Goal: Task Accomplishment & Management: Use online tool/utility

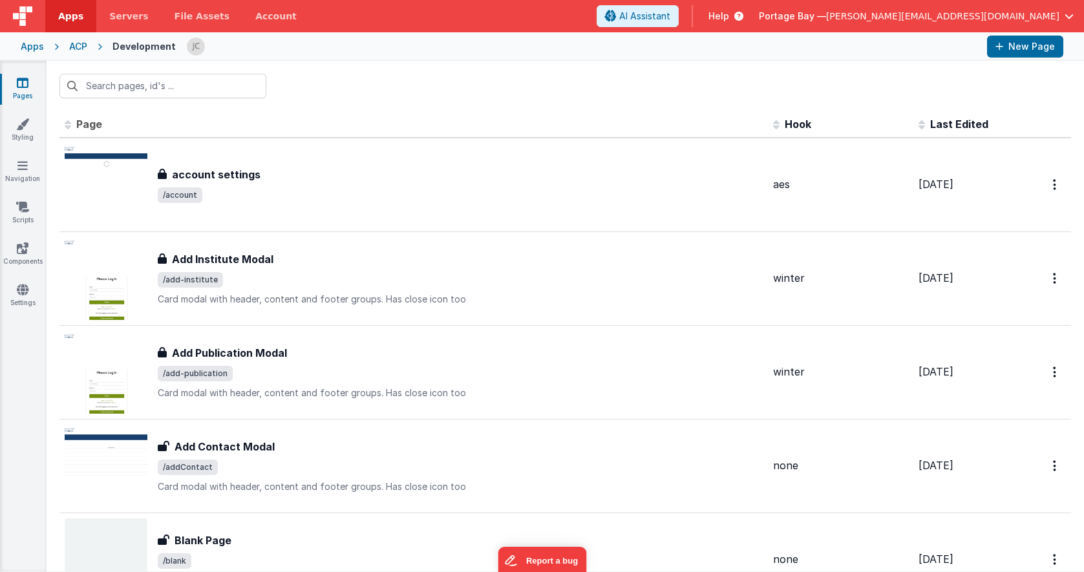
scroll to position [6846, 0]
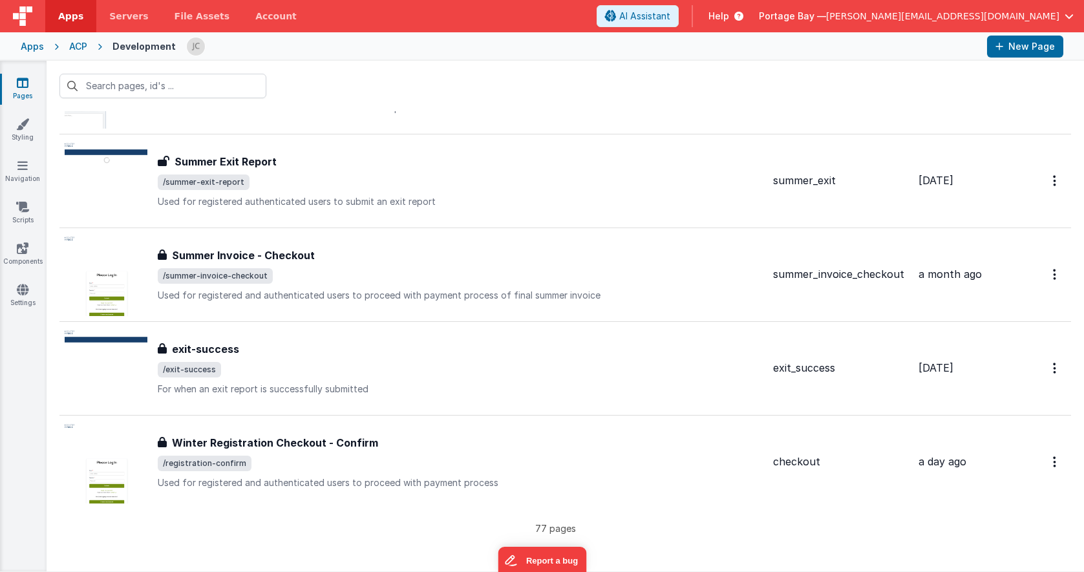
click at [69, 16] on span "Apps" at bounding box center [70, 16] width 25 height 13
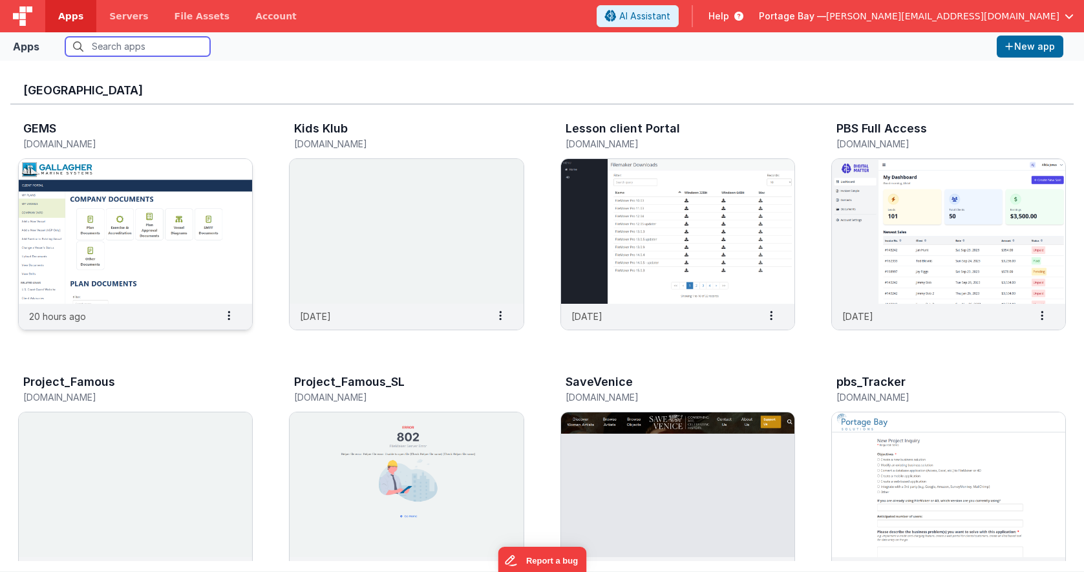
scroll to position [260, 0]
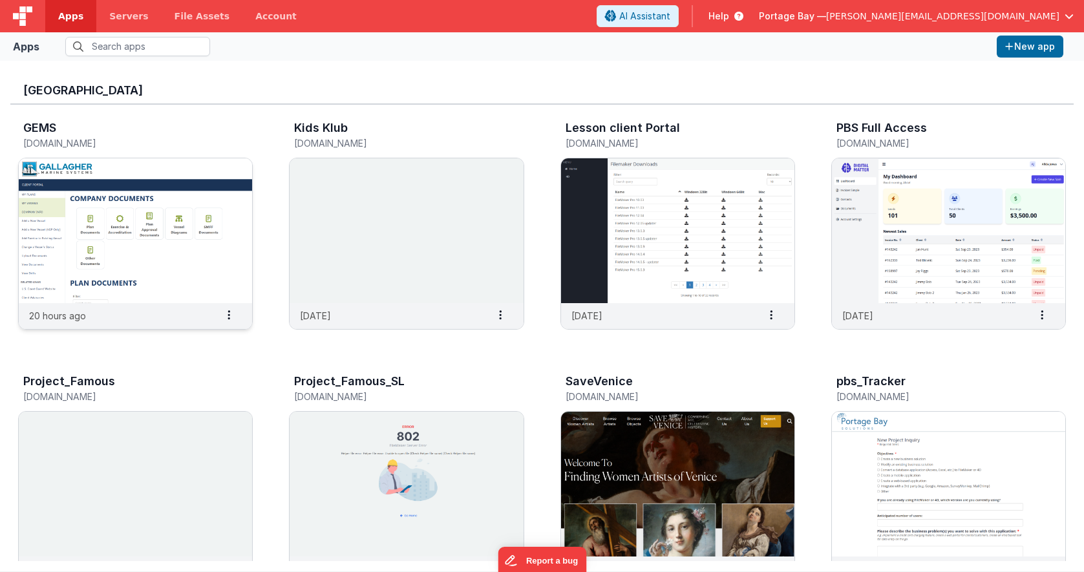
click at [144, 258] on img at bounding box center [135, 230] width 233 height 145
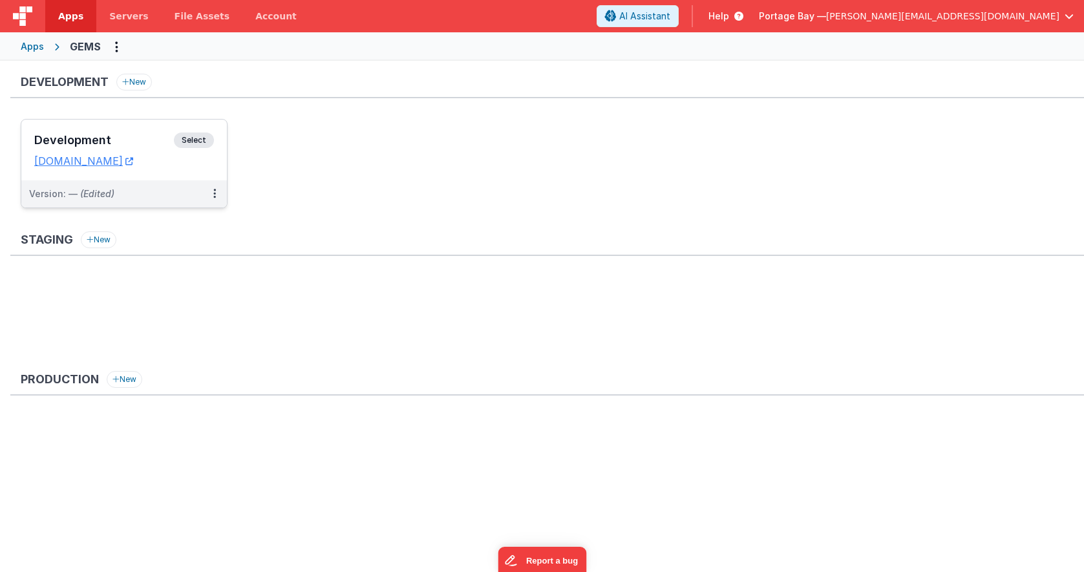
click at [200, 138] on span "Select" at bounding box center [194, 141] width 40 height 16
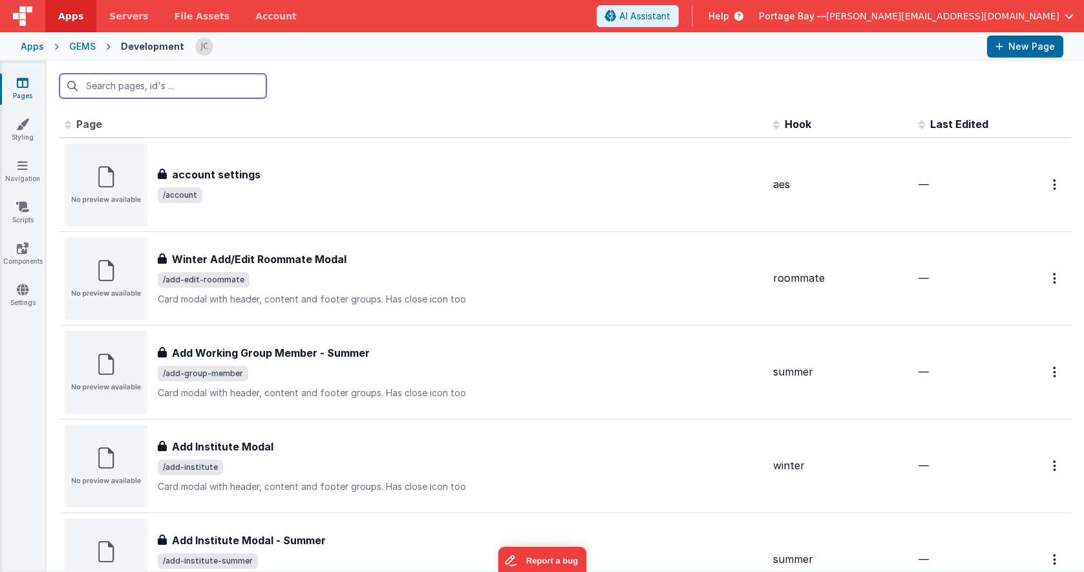
click at [145, 87] on input "text" at bounding box center [162, 86] width 207 height 25
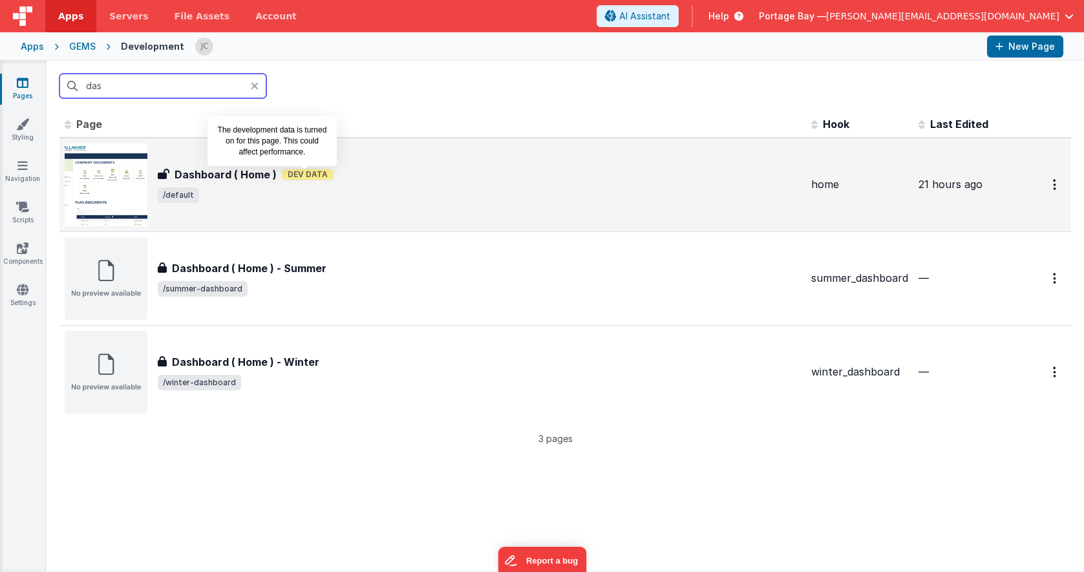
type input "das"
click at [326, 177] on span "Dev Data" at bounding box center [308, 175] width 52 height 12
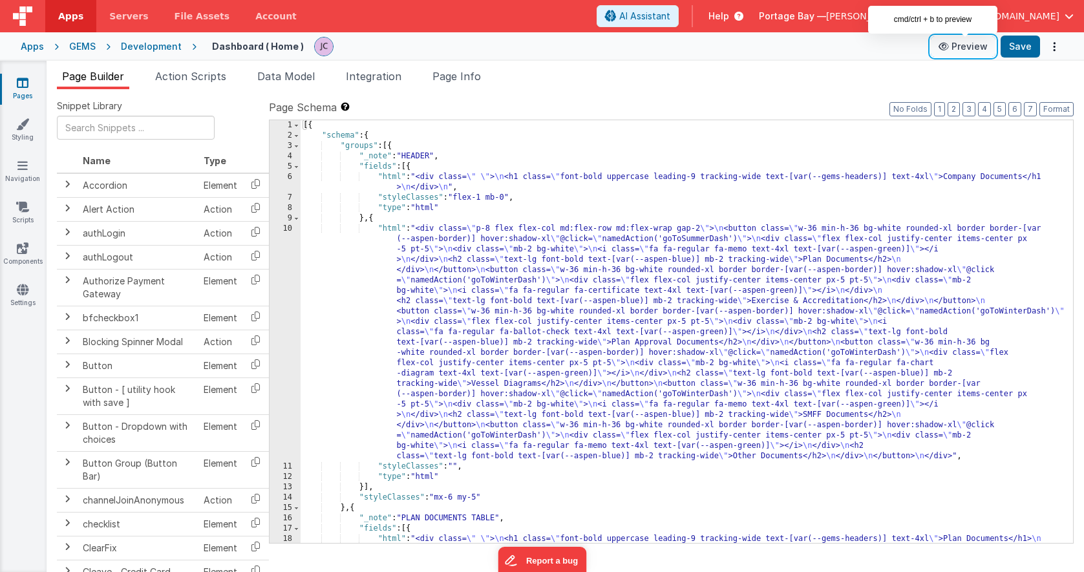
click at [955, 43] on button "Preview" at bounding box center [963, 46] width 65 height 21
click at [24, 253] on icon at bounding box center [23, 248] width 12 height 13
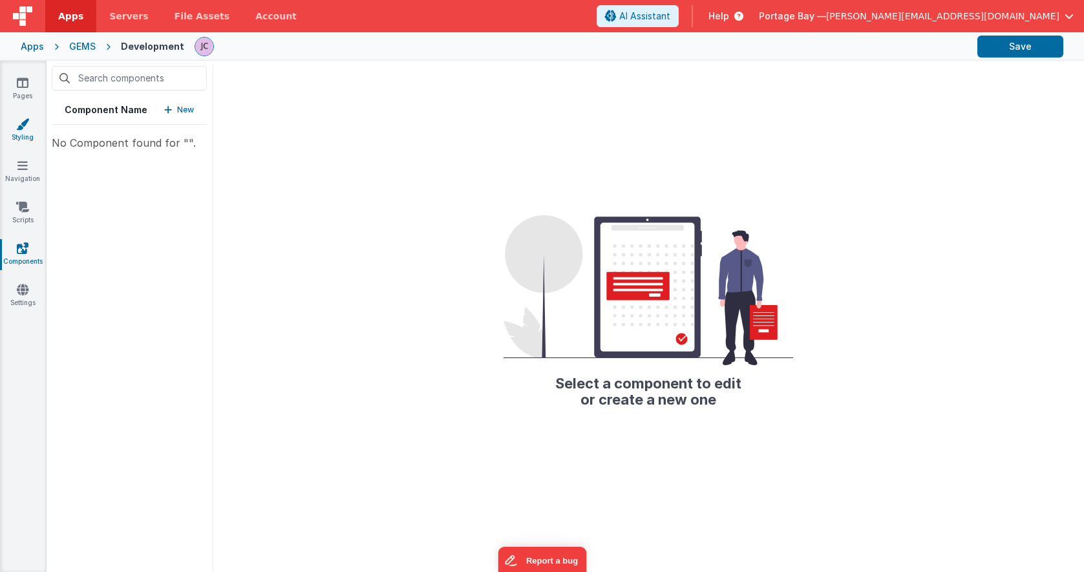
click at [24, 120] on icon at bounding box center [22, 124] width 13 height 13
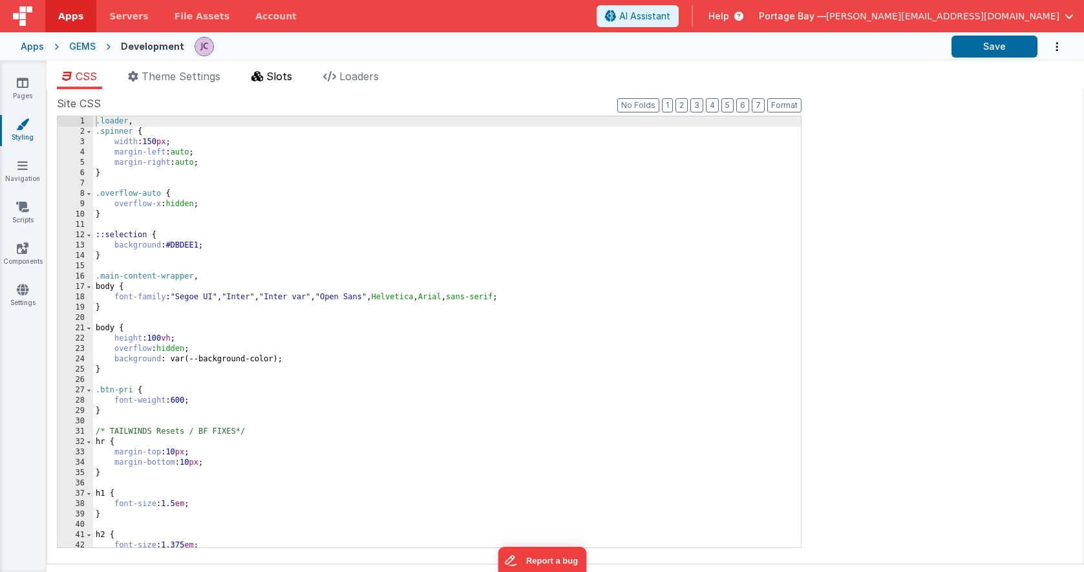
click at [266, 77] on li "Slots" at bounding box center [271, 79] width 51 height 21
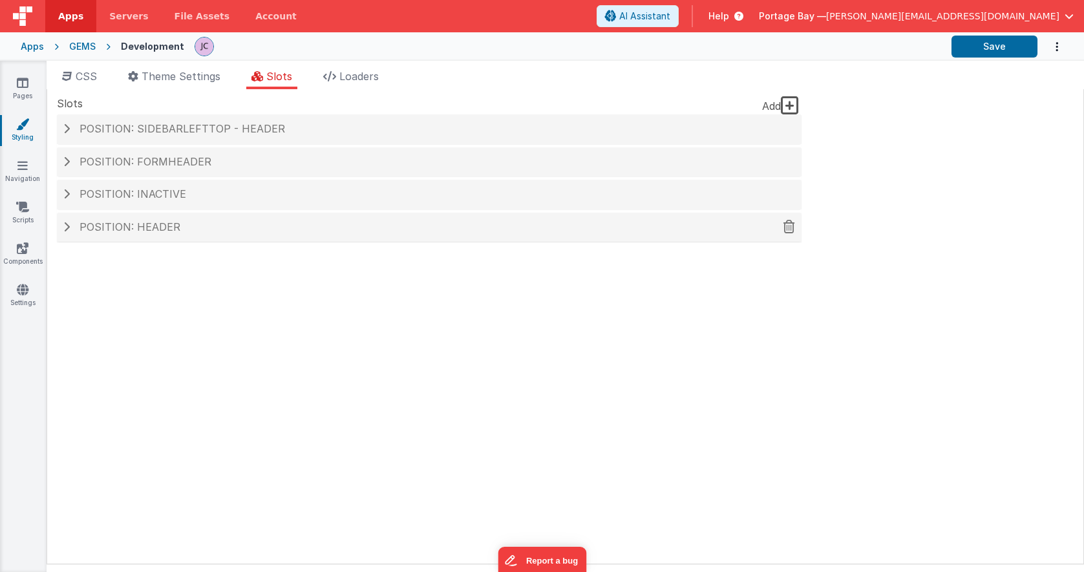
click at [63, 226] on span at bounding box center [66, 227] width 6 height 10
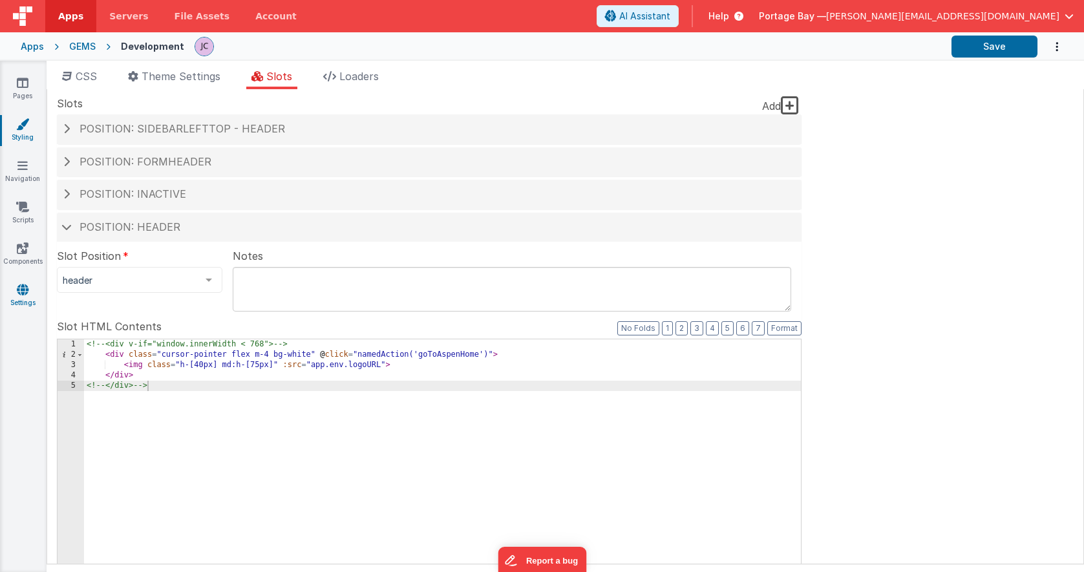
click at [27, 290] on icon at bounding box center [23, 289] width 12 height 13
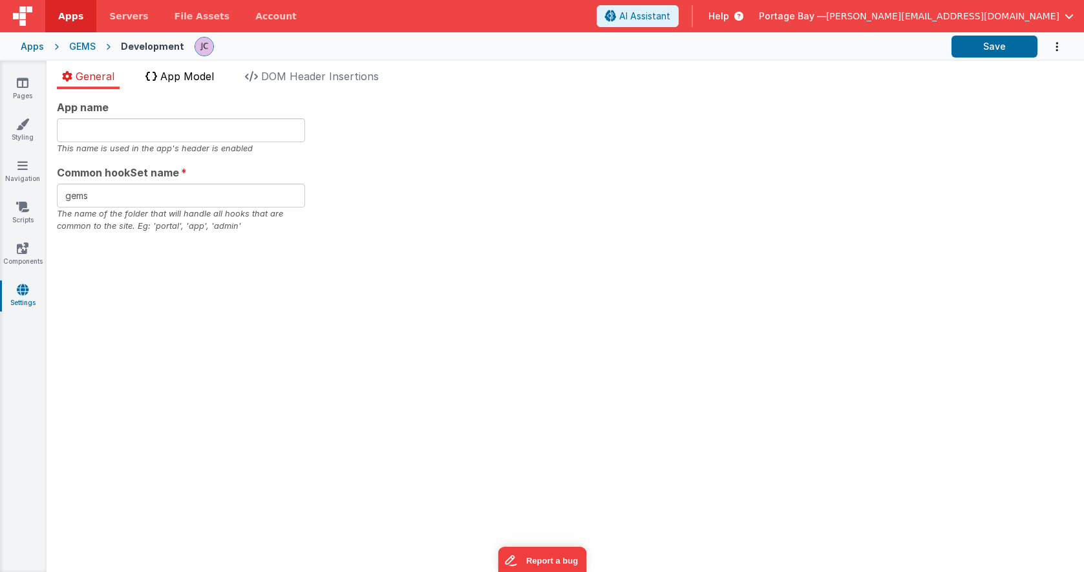
click at [174, 71] on span "App Model" at bounding box center [187, 76] width 54 height 13
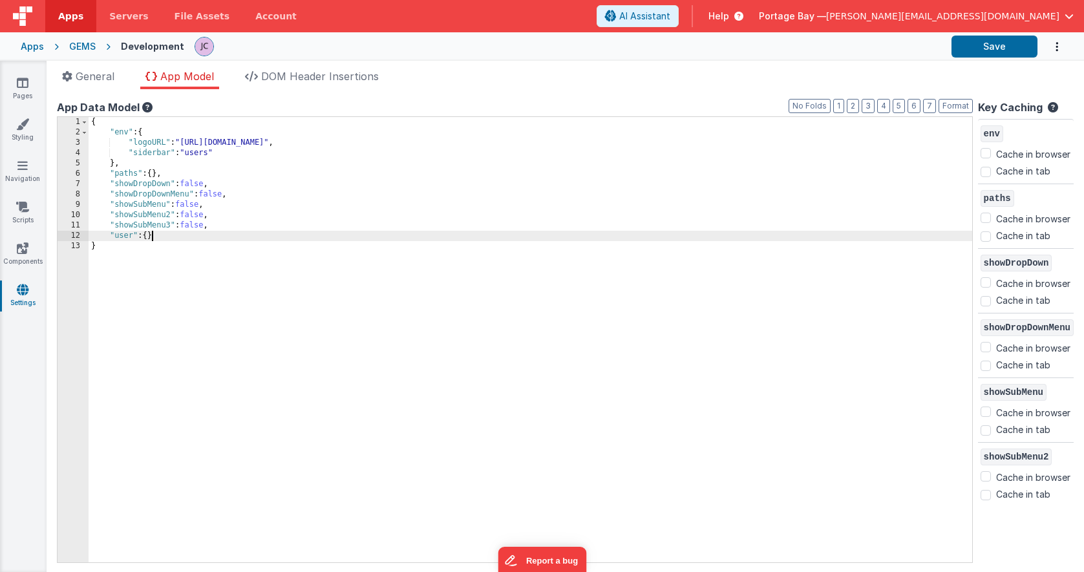
click at [151, 236] on div "{ "env" : { "logoURL" : "[URL][DOMAIN_NAME]" , "siderbar" : "users" } , "paths"…" at bounding box center [531, 350] width 884 height 466
click at [152, 237] on div "{ "env" : { "logoURL" : "[URL][DOMAIN_NAME]" , "siderbar" : "users" } , "paths"…" at bounding box center [531, 350] width 884 height 466
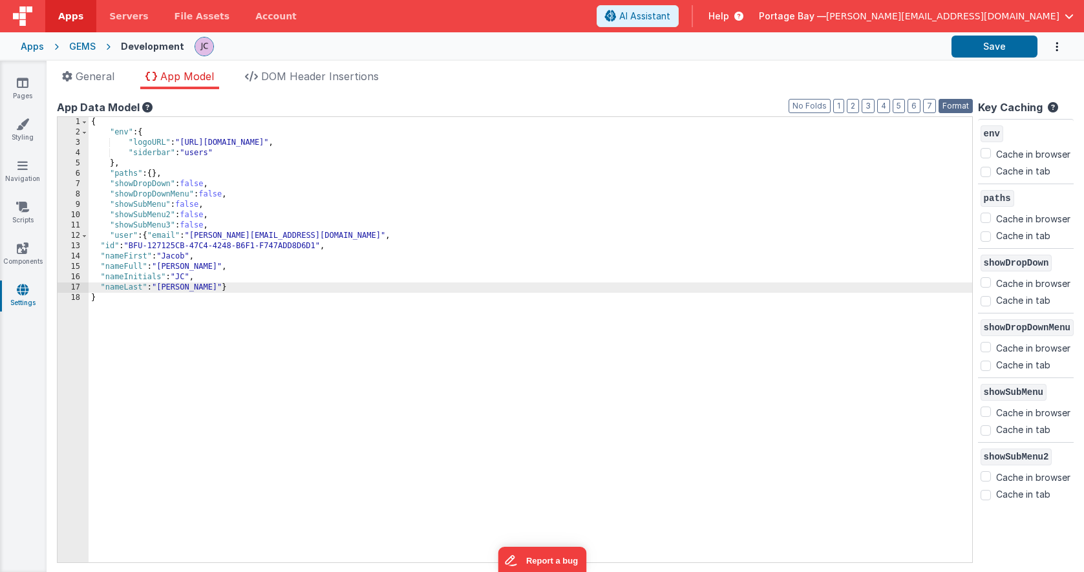
click at [959, 105] on button "Format" at bounding box center [956, 106] width 34 height 14
click at [151, 235] on div "{ "env" : { "logoURL" : "[URL][DOMAIN_NAME]" , "siderbar" : "users" } , "paths"…" at bounding box center [531, 350] width 884 height 466
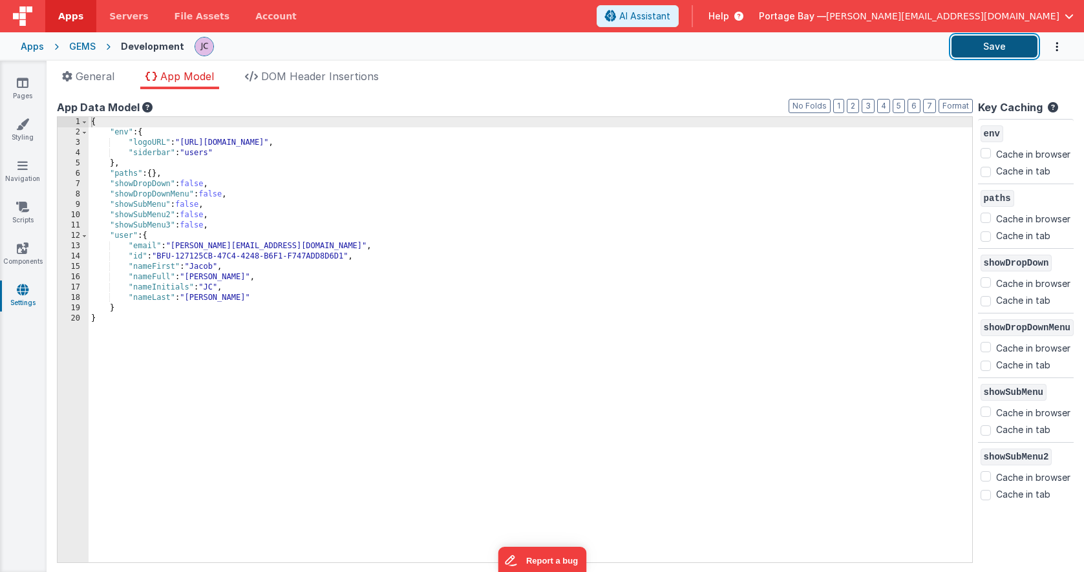
click at [986, 50] on button "Save" at bounding box center [994, 47] width 86 height 22
click at [18, 132] on link "Styling" at bounding box center [22, 131] width 47 height 26
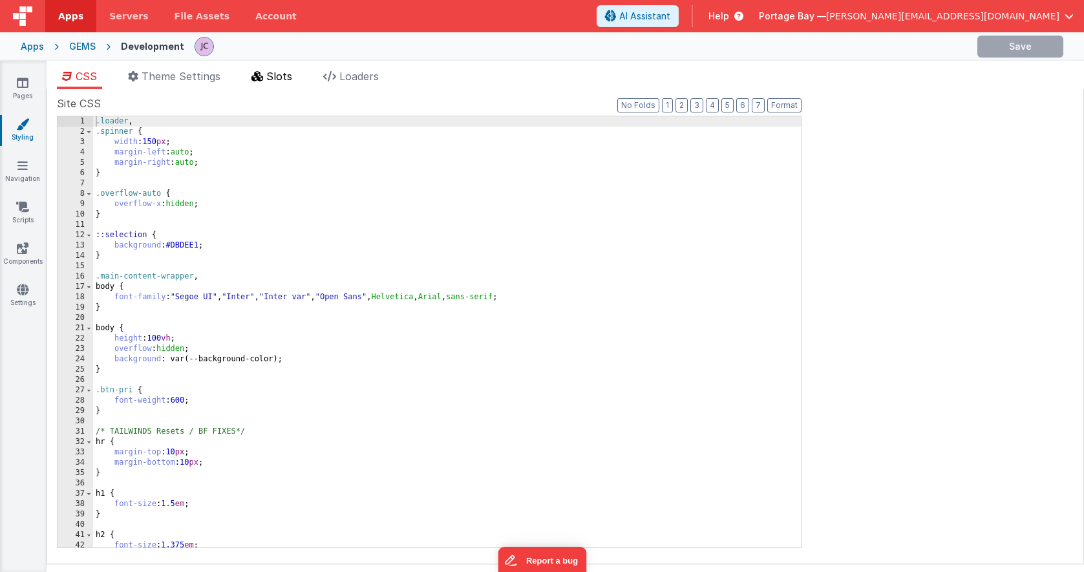
click at [277, 79] on span "Slots" at bounding box center [279, 76] width 26 height 13
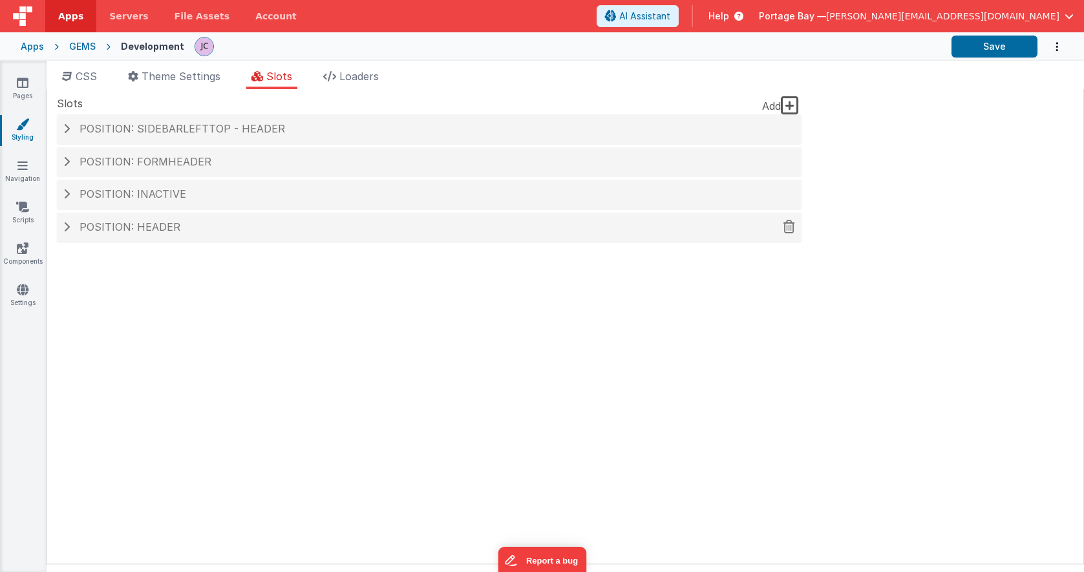
click at [67, 226] on span at bounding box center [66, 227] width 6 height 10
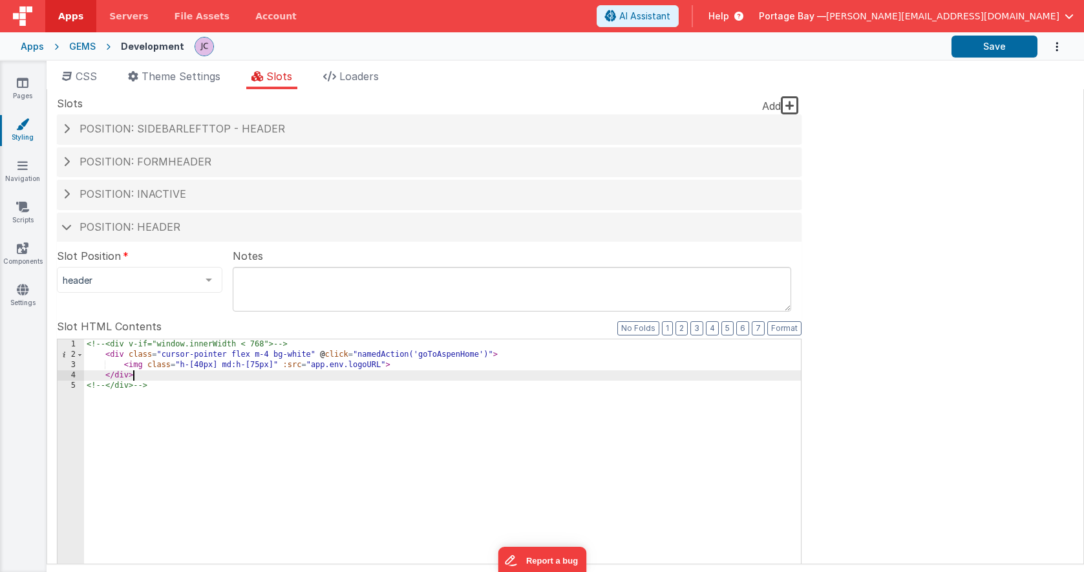
click at [222, 376] on div "<!-- <div v-if="window.innerWidth < 768"> --> < div class = "cursor-pointer fle…" at bounding box center [442, 559] width 717 height 440
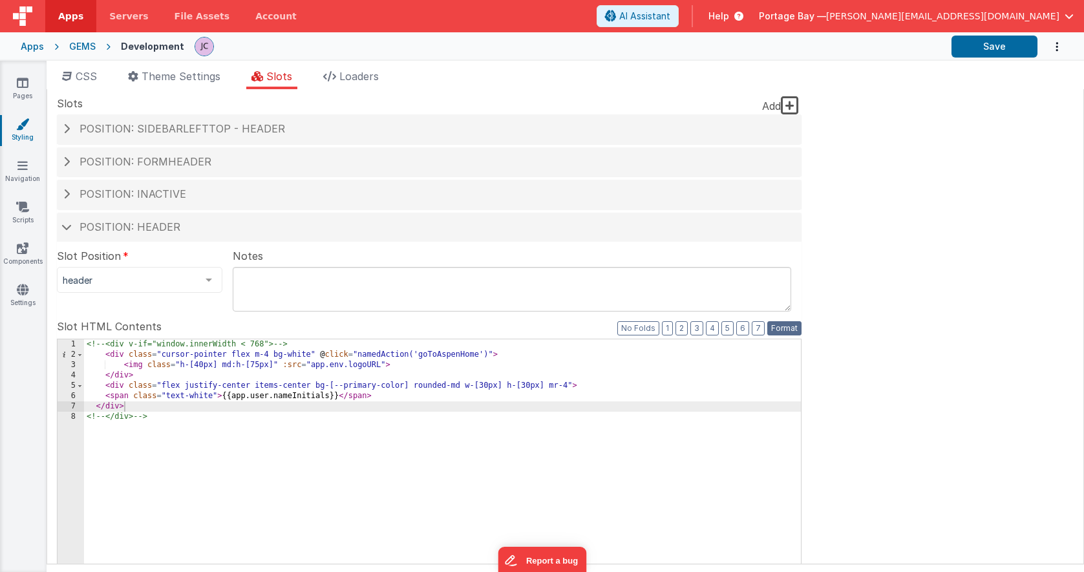
click at [794, 328] on button "Format" at bounding box center [784, 328] width 34 height 14
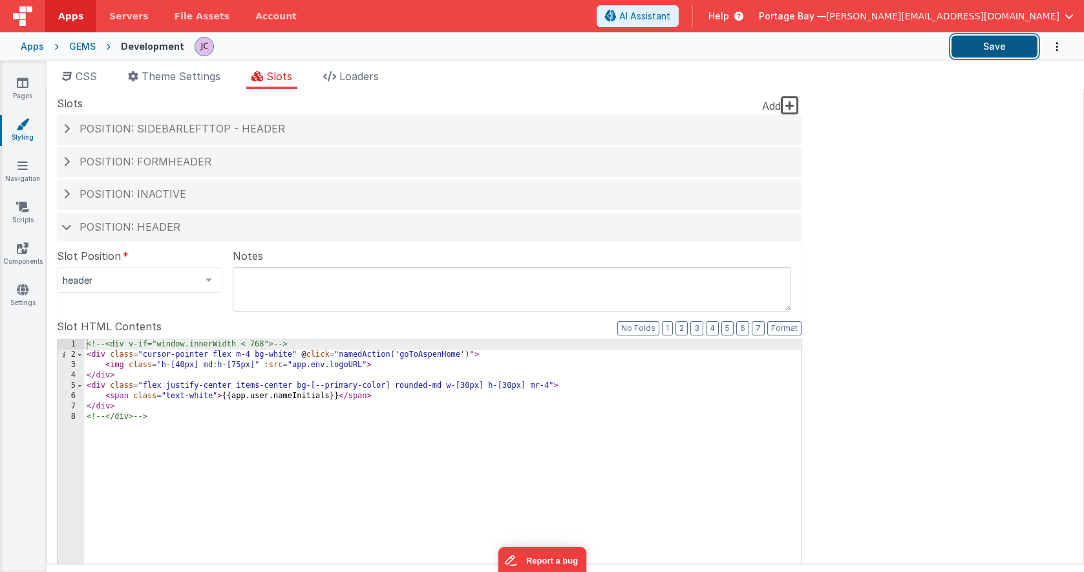
click at [1009, 50] on button "Save" at bounding box center [994, 47] width 86 height 22
click at [22, 83] on icon at bounding box center [23, 82] width 12 height 13
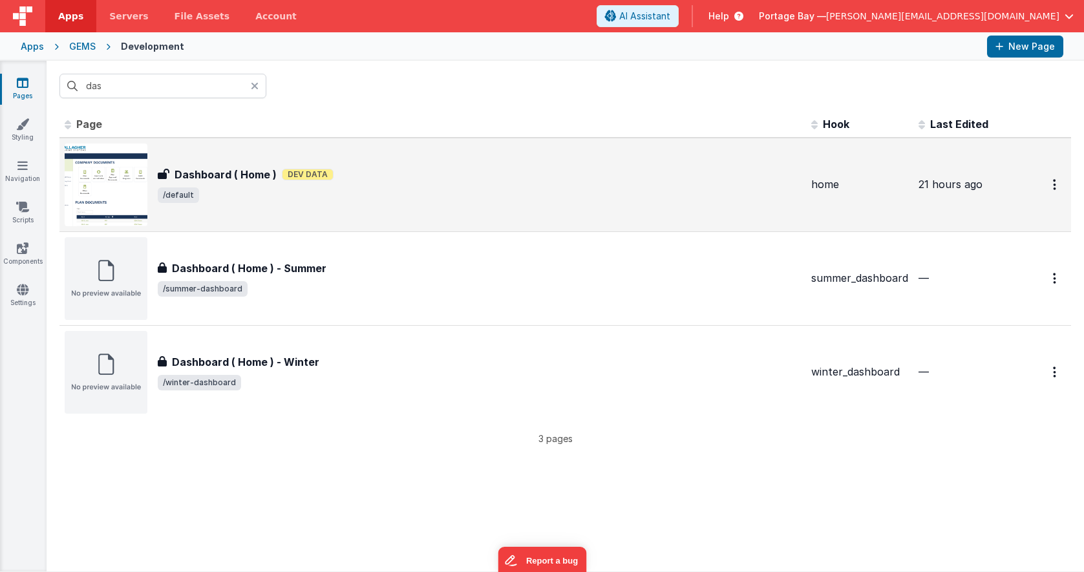
click at [443, 167] on div "Dashboard ( Home ) Dev Data" at bounding box center [479, 175] width 643 height 16
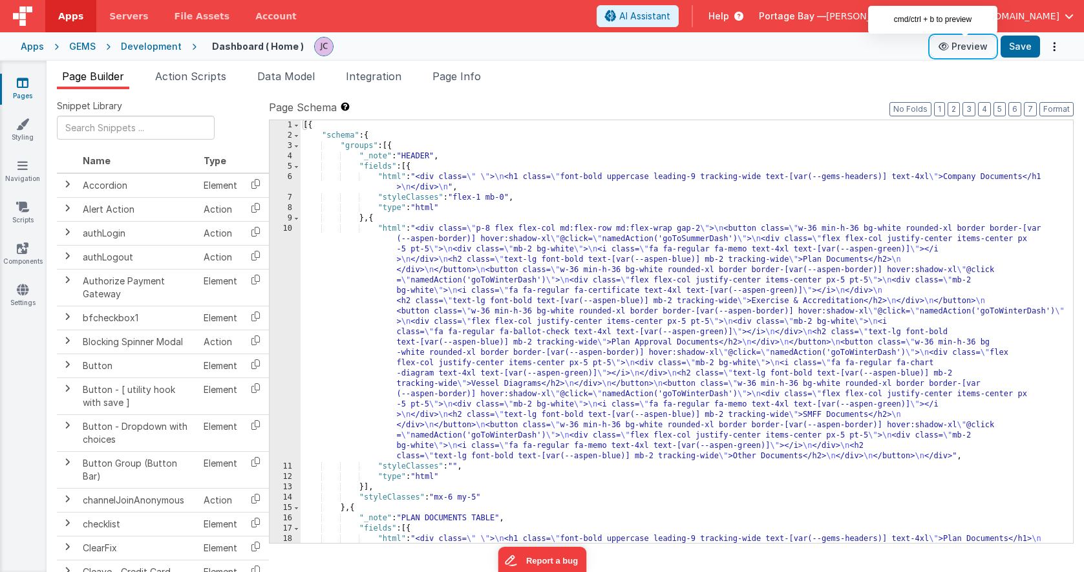
click at [969, 45] on button "Preview" at bounding box center [963, 46] width 65 height 21
click at [22, 127] on icon at bounding box center [22, 124] width 13 height 13
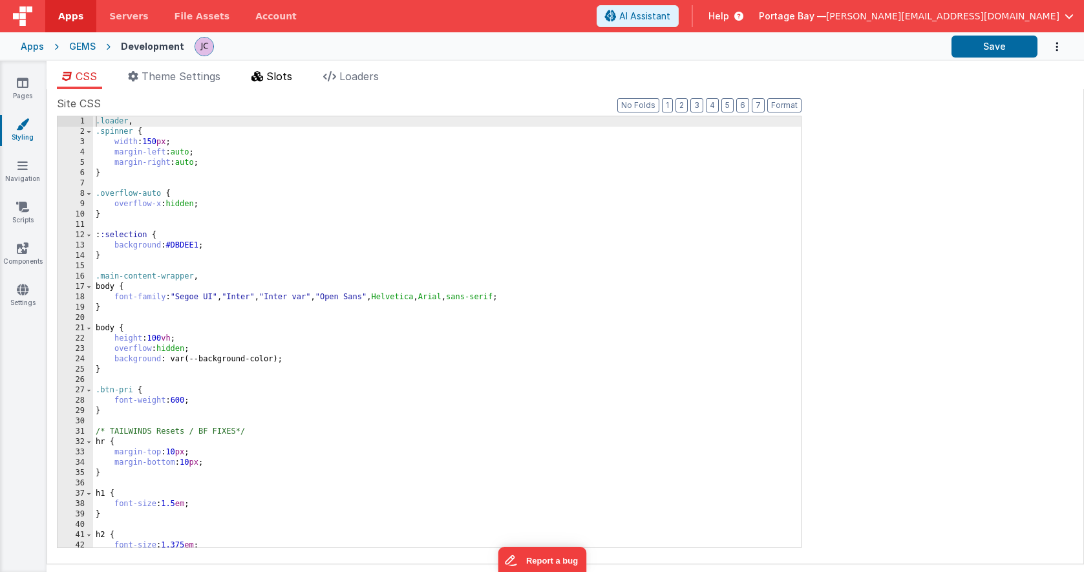
click at [281, 78] on span "Slots" at bounding box center [279, 76] width 26 height 13
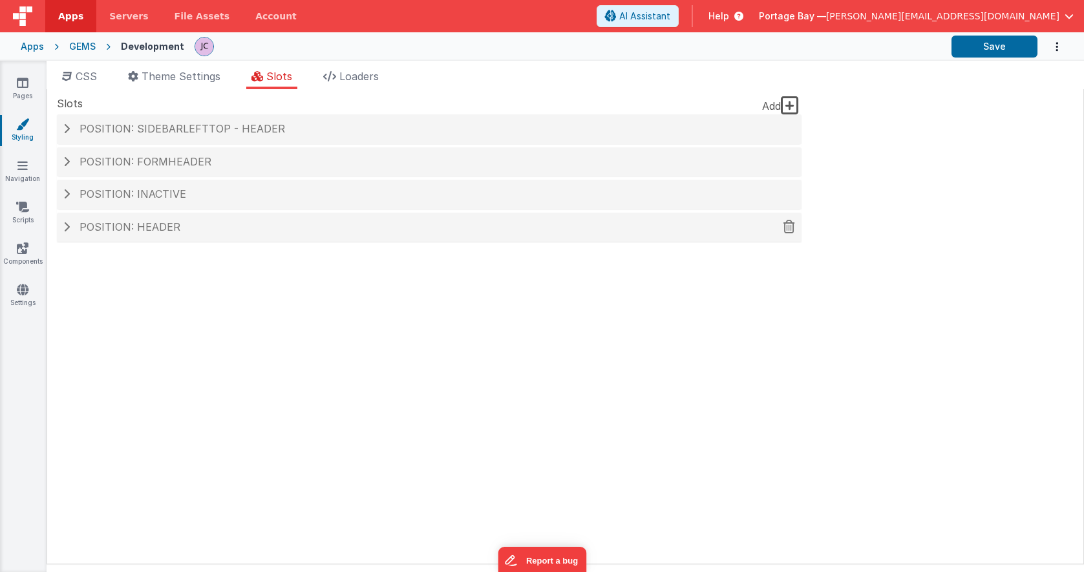
click at [63, 228] on span at bounding box center [66, 227] width 6 height 10
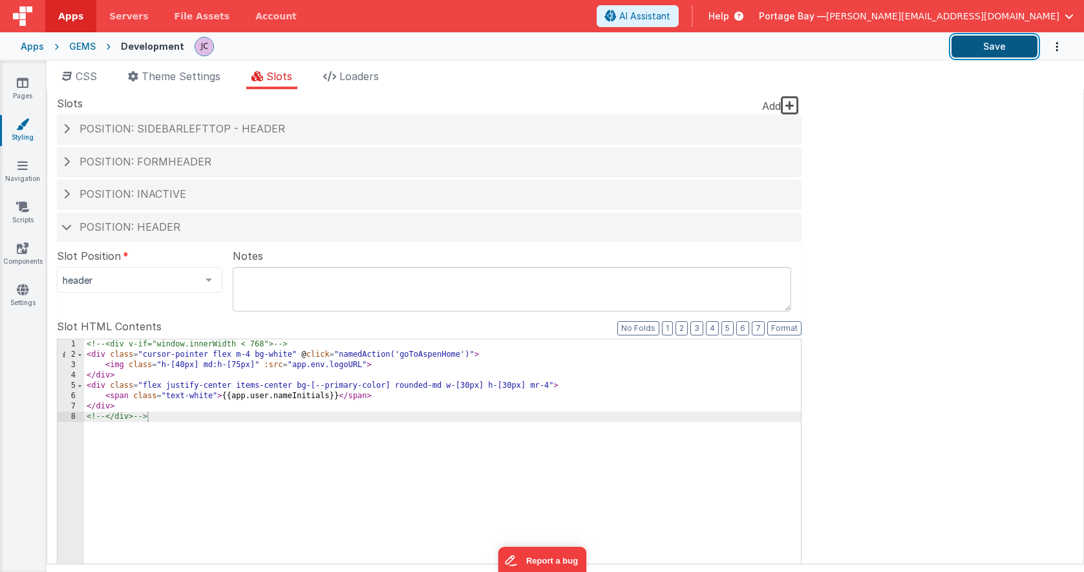
click at [992, 48] on button "Save" at bounding box center [994, 47] width 86 height 22
click at [70, 160] on h4 "Position: formHeader" at bounding box center [429, 162] width 732 height 12
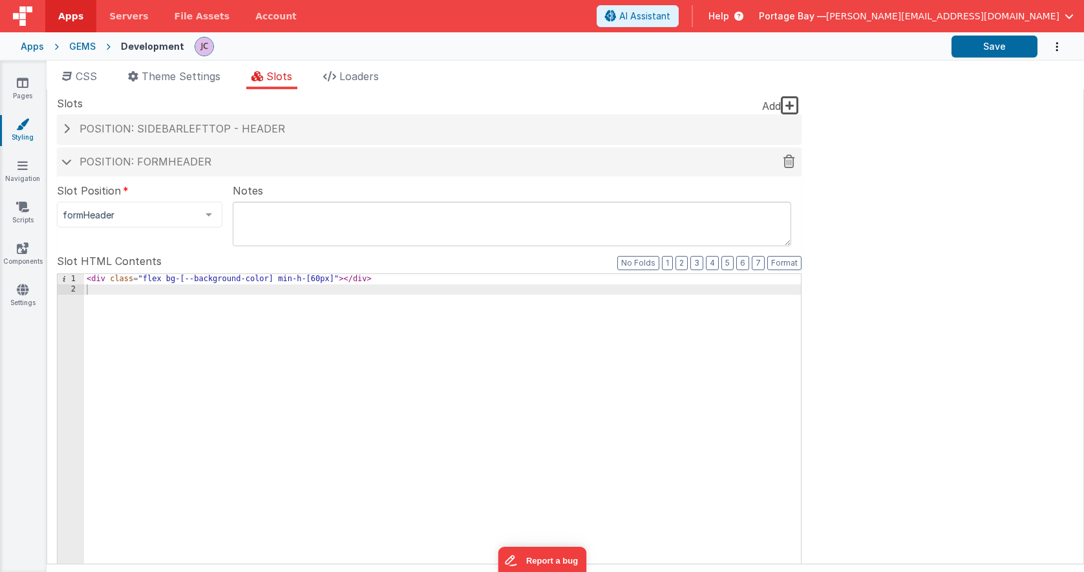
click at [63, 159] on span at bounding box center [66, 161] width 10 height 6
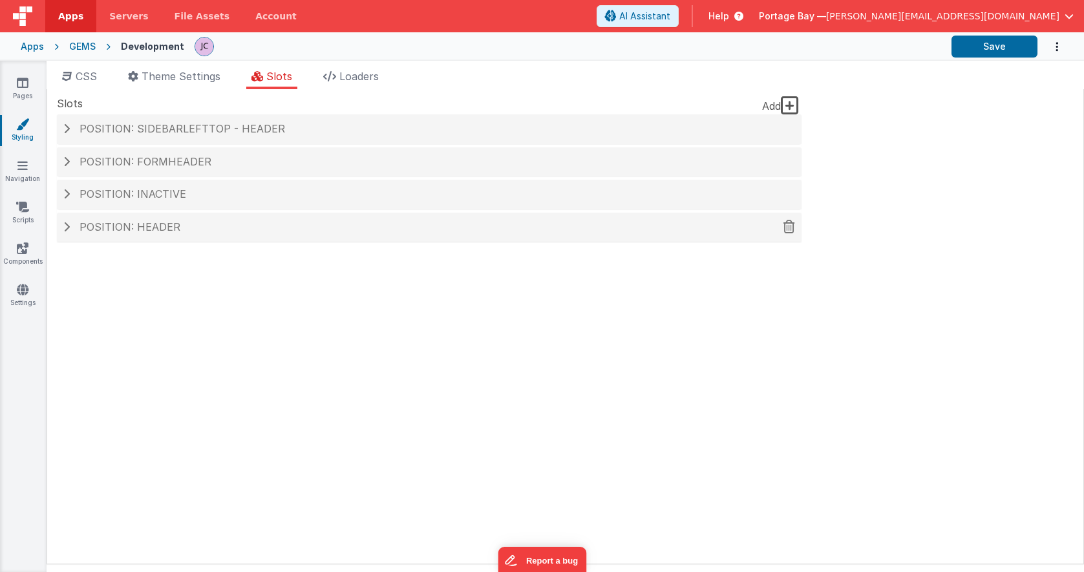
click at [73, 227] on h4 "Position: header" at bounding box center [429, 228] width 732 height 12
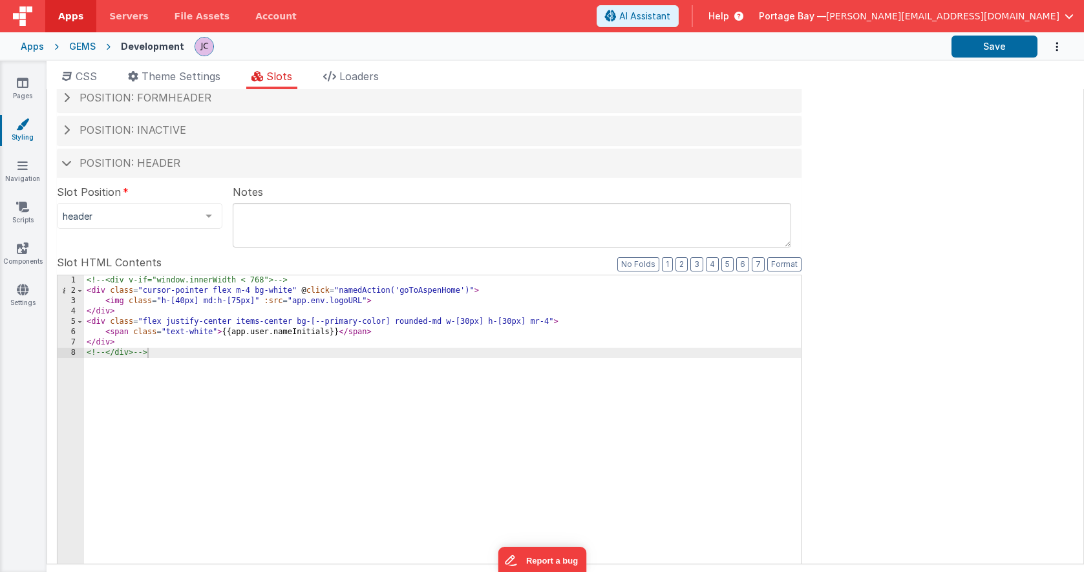
scroll to position [67, 0]
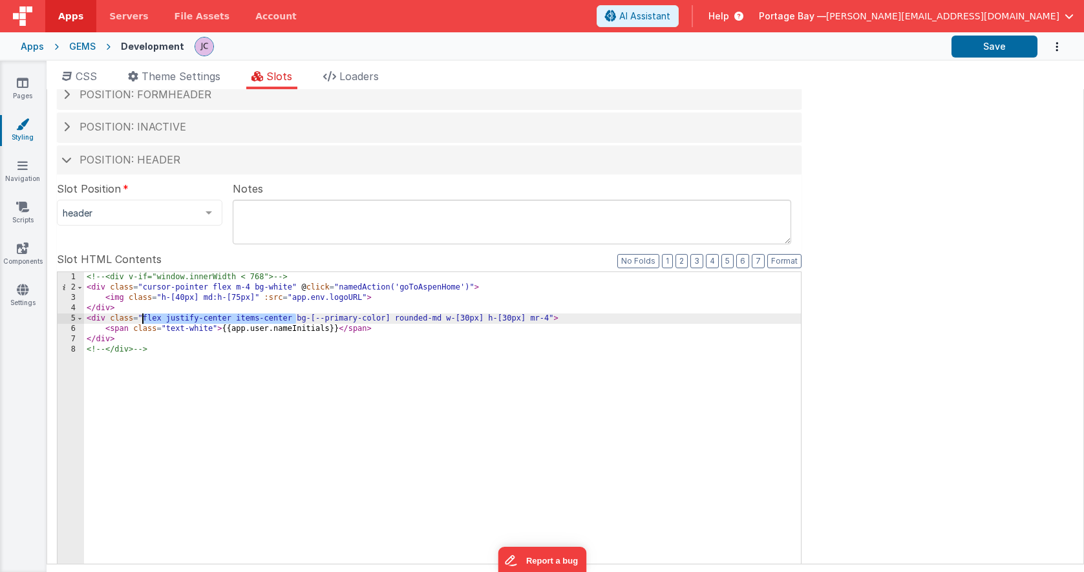
drag, startPoint x: 295, startPoint y: 317, endPoint x: 144, endPoint y: 317, distance: 151.3
click at [144, 317] on div "<!-- <div v-if="window.innerWidth < 768"> --> < div class = "cursor-pointer fle…" at bounding box center [442, 492] width 717 height 440
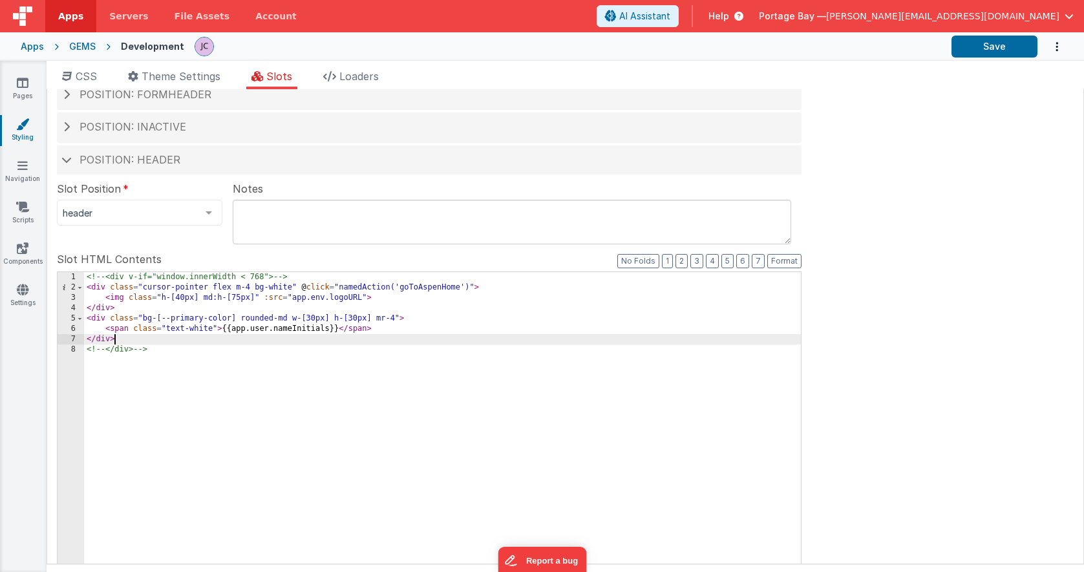
click at [123, 339] on div "<!-- <div v-if="window.innerWidth < 768"> --> < div class = "cursor-pointer fle…" at bounding box center [442, 492] width 717 height 440
click at [987, 45] on button "Save" at bounding box center [994, 47] width 86 height 22
drag, startPoint x: 125, startPoint y: 337, endPoint x: 32, endPoint y: 338, distance: 92.4
click at [32, 338] on section "Pages Styling Navigation Scripts Components Settings CSS Theme Settings Slots L…" at bounding box center [542, 316] width 1084 height 511
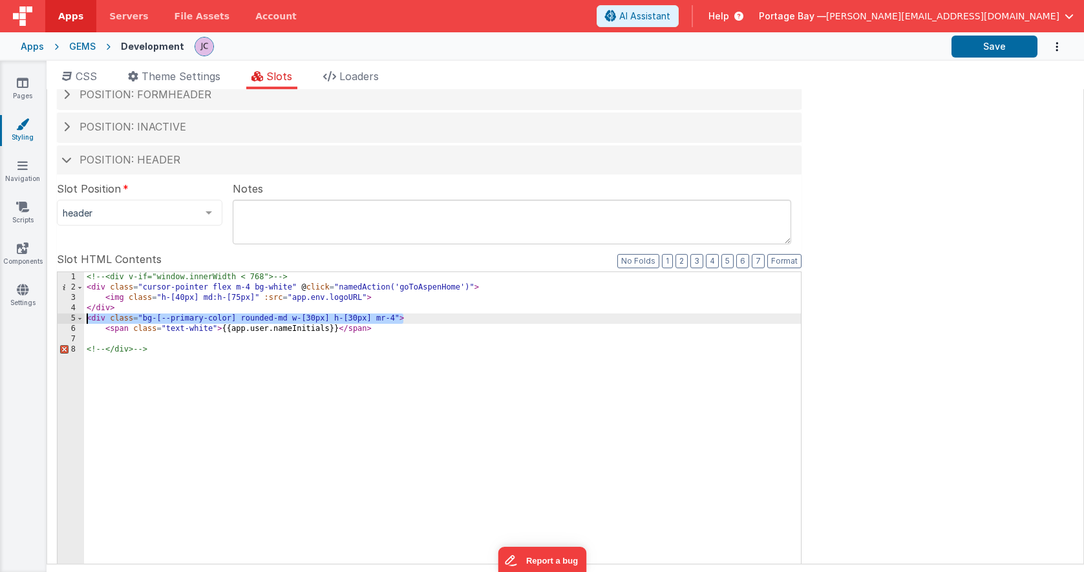
drag, startPoint x: 412, startPoint y: 319, endPoint x: 60, endPoint y: 321, distance: 351.6
click at [60, 321] on div "1 2 3 4 5 6 7 8 <!-- <div v-if="window.innerWidth < 768"> --> < div class = "cu…" at bounding box center [429, 481] width 745 height 420
drag, startPoint x: 377, startPoint y: 319, endPoint x: 109, endPoint y: 324, distance: 268.9
click at [109, 324] on div "<!-- <div v-if="window.innerWidth < 768"> --> < div class = "cursor-pointer fle…" at bounding box center [442, 492] width 717 height 440
drag, startPoint x: 105, startPoint y: 320, endPoint x: 376, endPoint y: 320, distance: 270.8
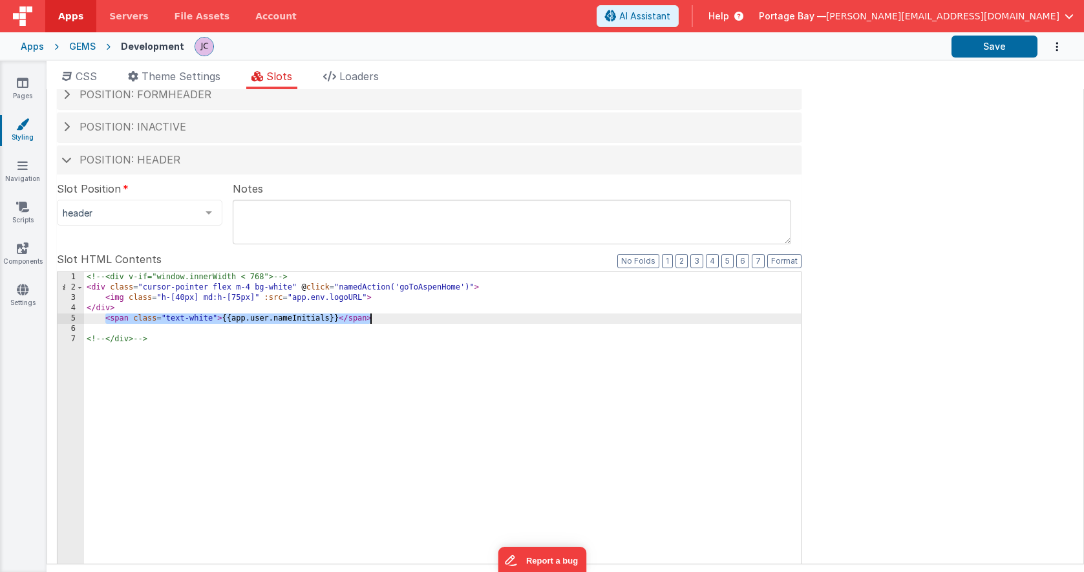
click at [376, 320] on div "<!-- <div v-if="window.innerWidth < 768"> --> < div class = "cursor-pointer fle…" at bounding box center [442, 492] width 717 height 440
click at [158, 317] on div "<!-- <div v-if="window.innerWidth < 768"> --> < div class = "cursor-pointer fle…" at bounding box center [442, 492] width 717 height 440
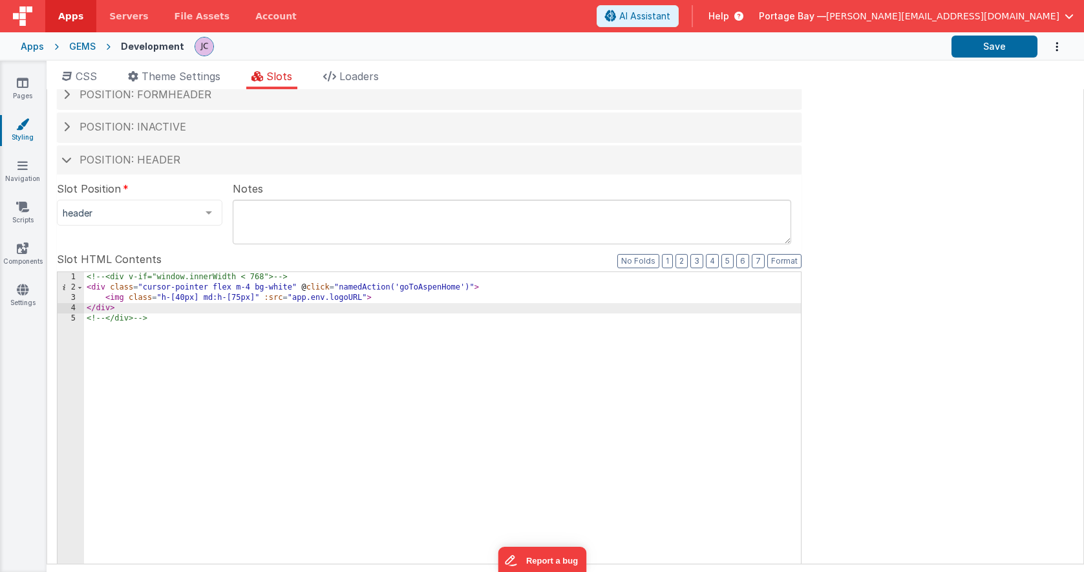
click at [408, 299] on div "<!-- <div v-if="window.innerWidth < 768"> --> < div class = "cursor-pointer fle…" at bounding box center [442, 492] width 717 height 440
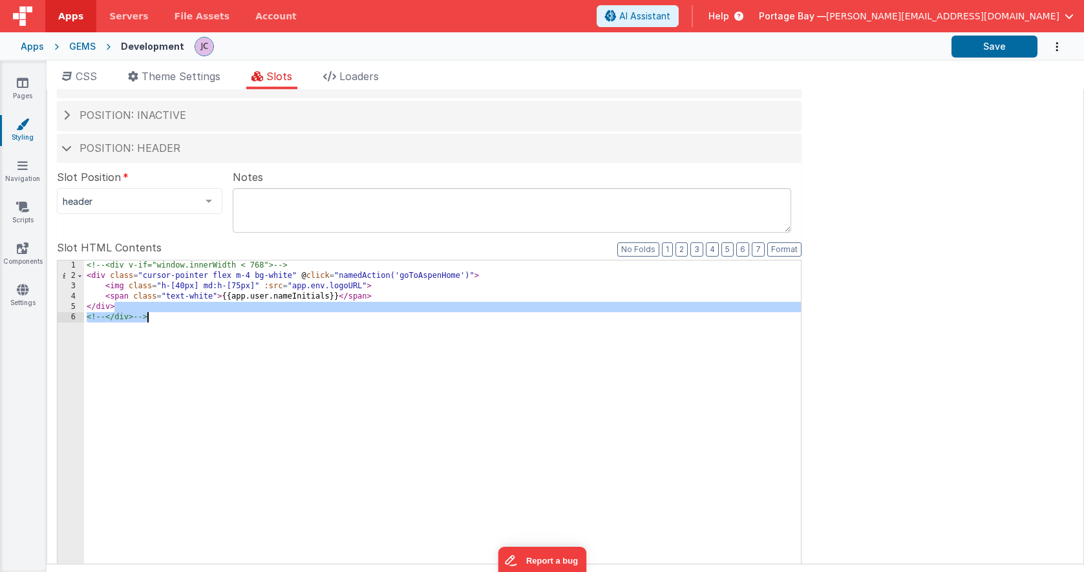
click at [212, 319] on div "<!-- <div v-if="window.innerWidth < 768"> --> < div class = "cursor-pointer fle…" at bounding box center [442, 480] width 717 height 440
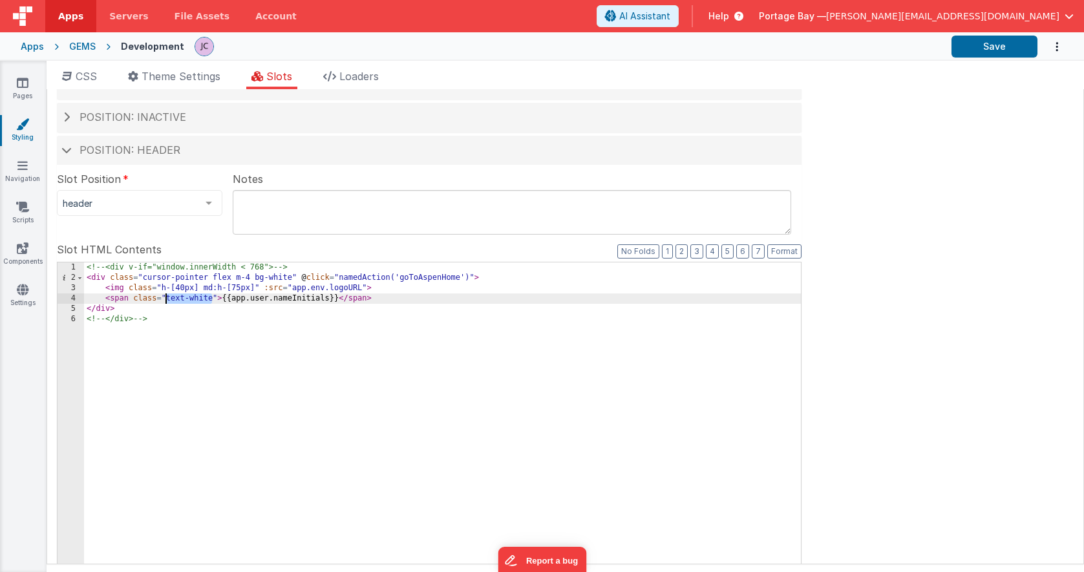
drag, startPoint x: 212, startPoint y: 299, endPoint x: 167, endPoint y: 299, distance: 45.3
click at [167, 299] on div "<!-- <div v-if="window.innerWidth < 768"> --> < div class = "cursor-pointer fle…" at bounding box center [442, 482] width 717 height 440
click at [335, 299] on div "<!-- <div v-if="window.innerWidth < 768"> --> < div class = "cursor-pointer fle…" at bounding box center [442, 482] width 717 height 440
click at [106, 297] on div "<!-- <div v-if="window.innerWidth < 768"> --> < div class = "cursor-pointer fle…" at bounding box center [442, 482] width 717 height 440
drag, startPoint x: 120, startPoint y: 297, endPoint x: 135, endPoint y: 299, distance: 15.0
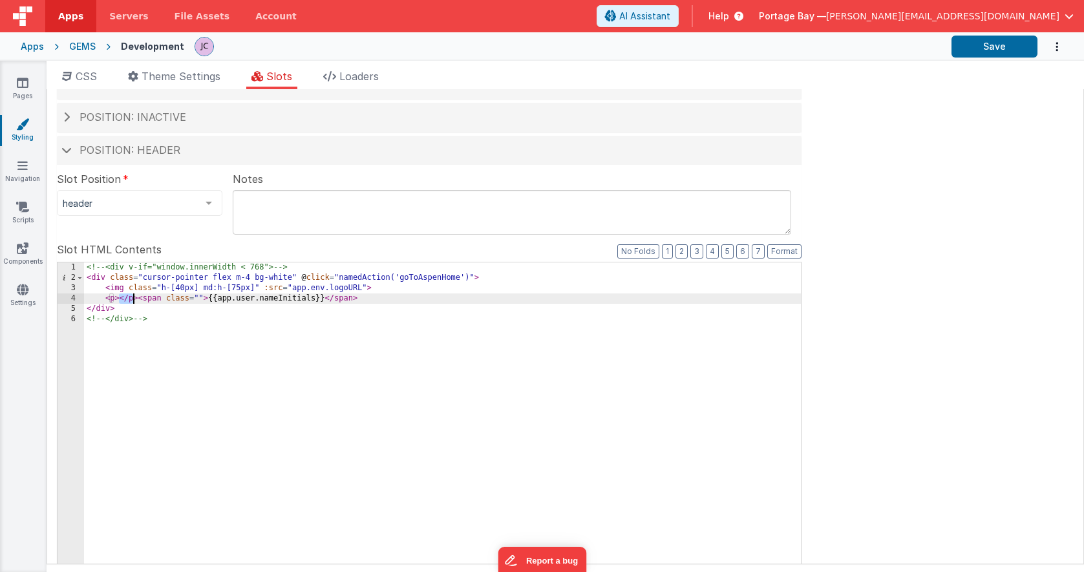
click at [135, 299] on div "<!-- <div v-if="window.innerWidth < 768"> --> < div class = "cursor-pointer fle…" at bounding box center [442, 482] width 717 height 440
drag, startPoint x: 138, startPoint y: 298, endPoint x: 122, endPoint y: 299, distance: 16.2
click at [122, 299] on div "<!-- <div v-if="window.innerWidth < 768"> --> < div class = "cursor-pointer fle…" at bounding box center [442, 482] width 717 height 440
click at [349, 298] on div "<!-- <div v-if="window.innerWidth < 768"> --> < div class = "cursor-pointer fle…" at bounding box center [442, 482] width 717 height 440
click at [119, 298] on div "<!-- <div v-if="window.innerWidth < 768"> --> < div class = "cursor-pointer fle…" at bounding box center [442, 482] width 717 height 440
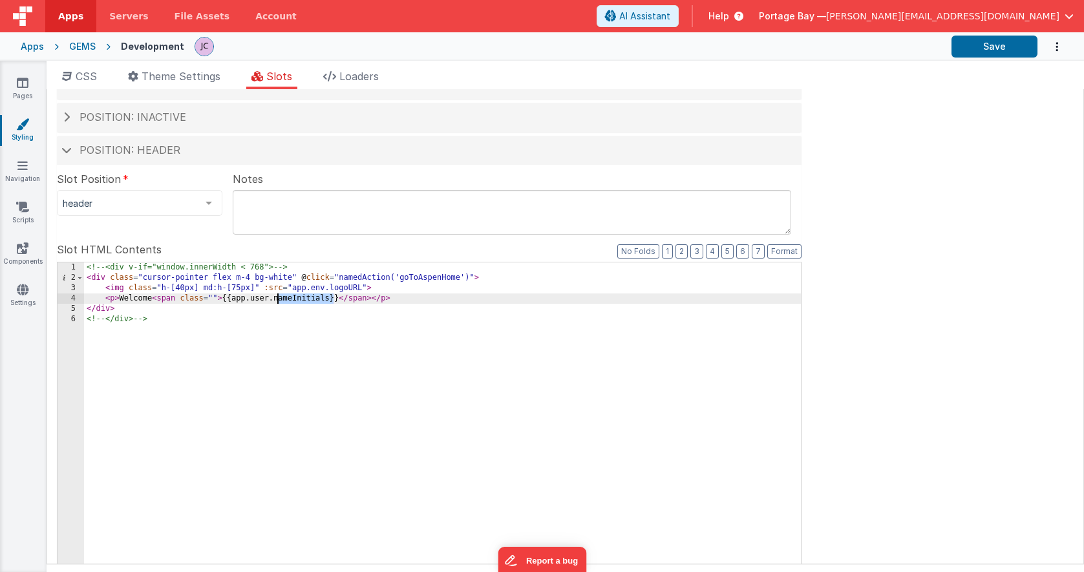
drag, startPoint x: 334, startPoint y: 299, endPoint x: 279, endPoint y: 299, distance: 54.3
click at [279, 299] on div "<!-- <div v-if="window.innerWidth < 768"> --> < div class = "cursor-pointer fle…" at bounding box center [442, 482] width 717 height 440
click at [415, 301] on div "<!-- <div v-if="window.innerWidth < 768"> --> < div class = "cursor-pointer fle…" at bounding box center [442, 482] width 717 height 440
click at [983, 46] on button "Save" at bounding box center [994, 47] width 86 height 22
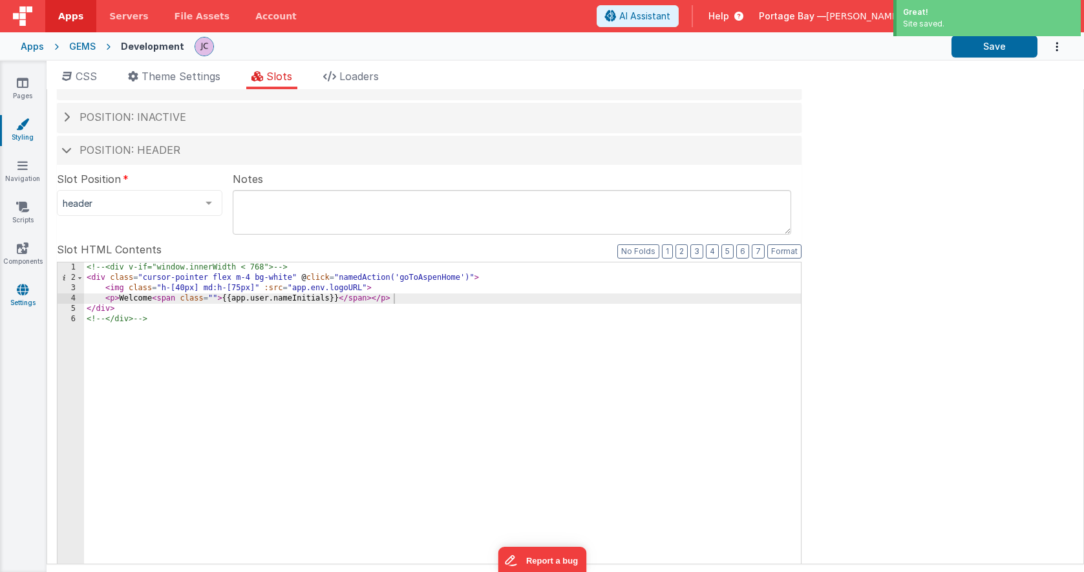
click at [25, 297] on link "Settings" at bounding box center [22, 296] width 47 height 26
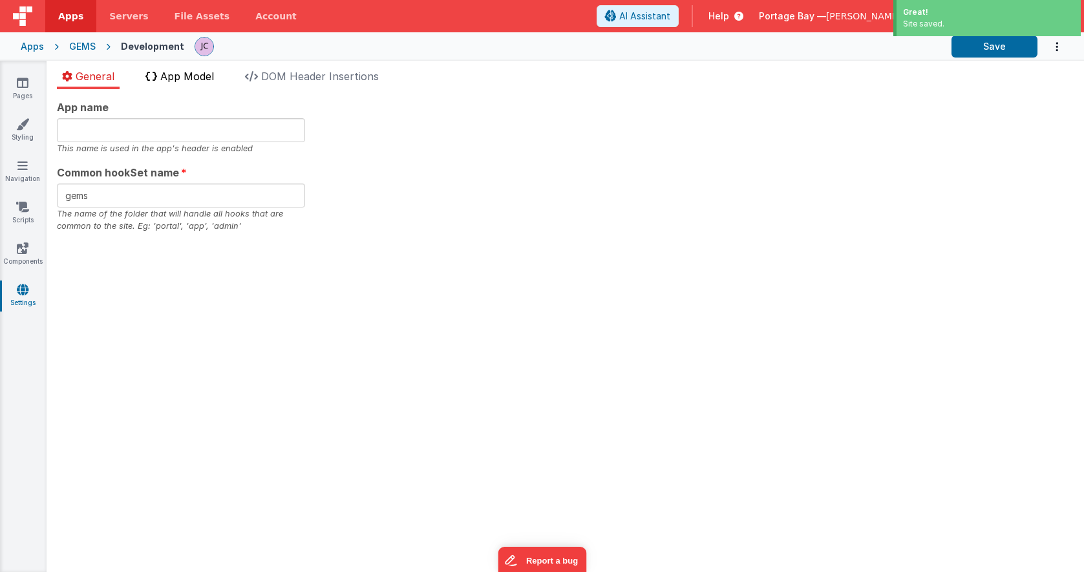
click at [203, 80] on span "App Model" at bounding box center [187, 76] width 54 height 13
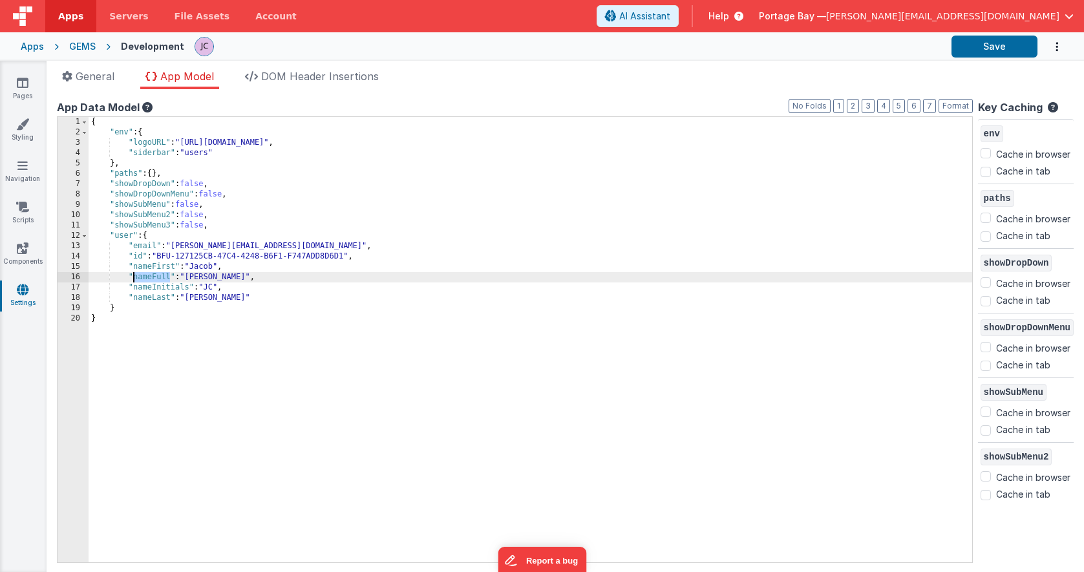
drag, startPoint x: 171, startPoint y: 278, endPoint x: 133, endPoint y: 277, distance: 38.1
click at [133, 277] on div "{ "env" : { "logoURL" : "[URL][DOMAIN_NAME]" , "siderbar" : "users" } , "paths"…" at bounding box center [531, 350] width 884 height 466
click at [19, 123] on icon at bounding box center [22, 124] width 13 height 13
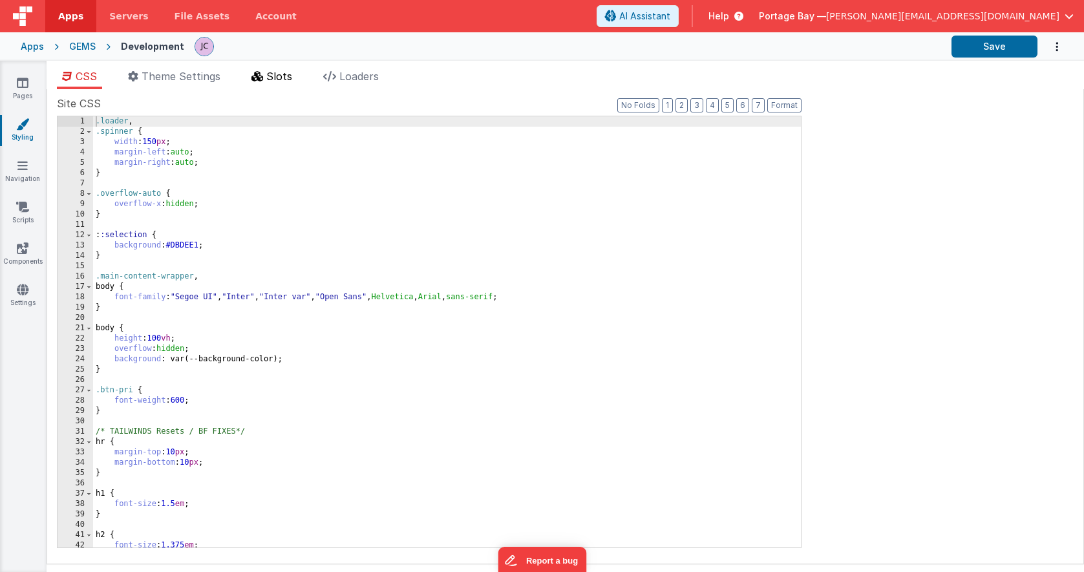
click at [277, 74] on span "Slots" at bounding box center [279, 76] width 26 height 13
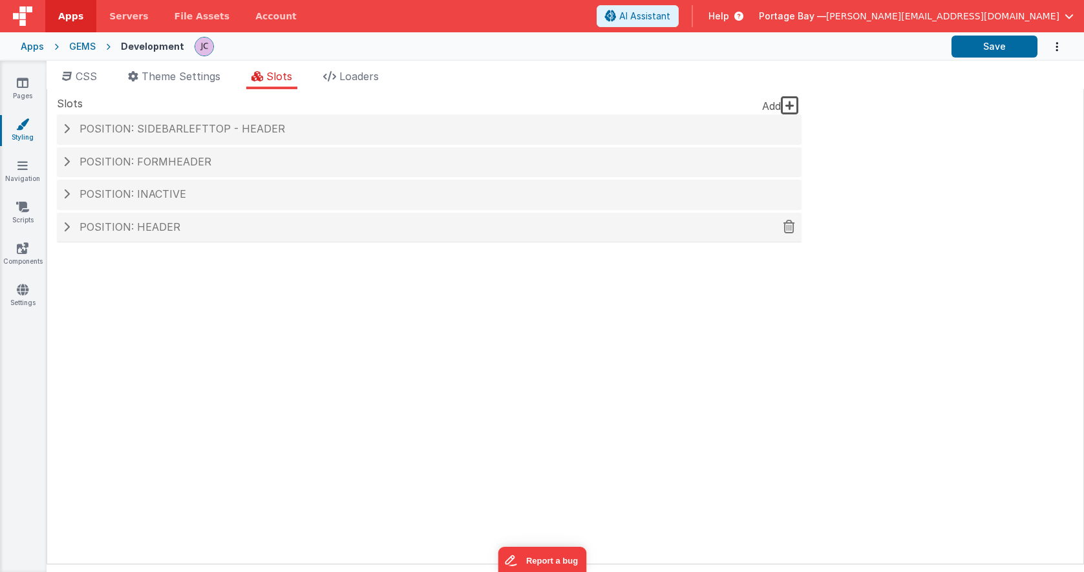
click at [65, 222] on span at bounding box center [66, 227] width 6 height 10
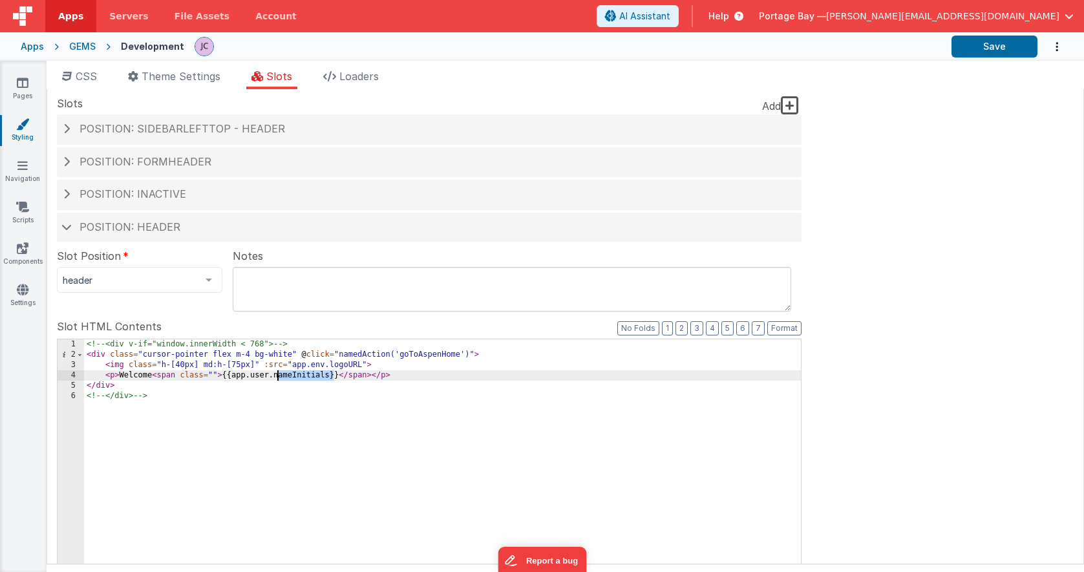
drag, startPoint x: 334, startPoint y: 374, endPoint x: 278, endPoint y: 376, distance: 56.2
click at [278, 376] on div "<!-- <div v-if="window.innerWidth < 768"> --> < div class = "cursor-pointer fle…" at bounding box center [442, 559] width 717 height 440
click at [1001, 41] on button "Save" at bounding box center [994, 47] width 86 height 22
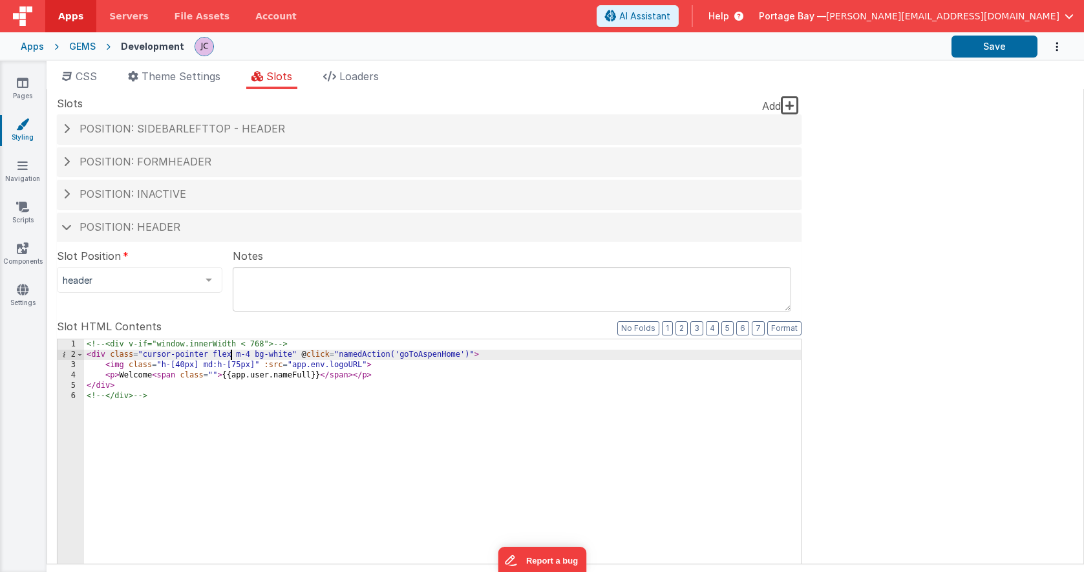
click at [229, 352] on div "<!-- <div v-if="window.innerWidth < 768"> --> < div class = "cursor-pointer fle…" at bounding box center [442, 559] width 717 height 440
click at [231, 352] on div "<!-- <div v-if="window.innerWidth < 768"> --> < div class = "cursor-pointer fle…" at bounding box center [442, 559] width 717 height 440
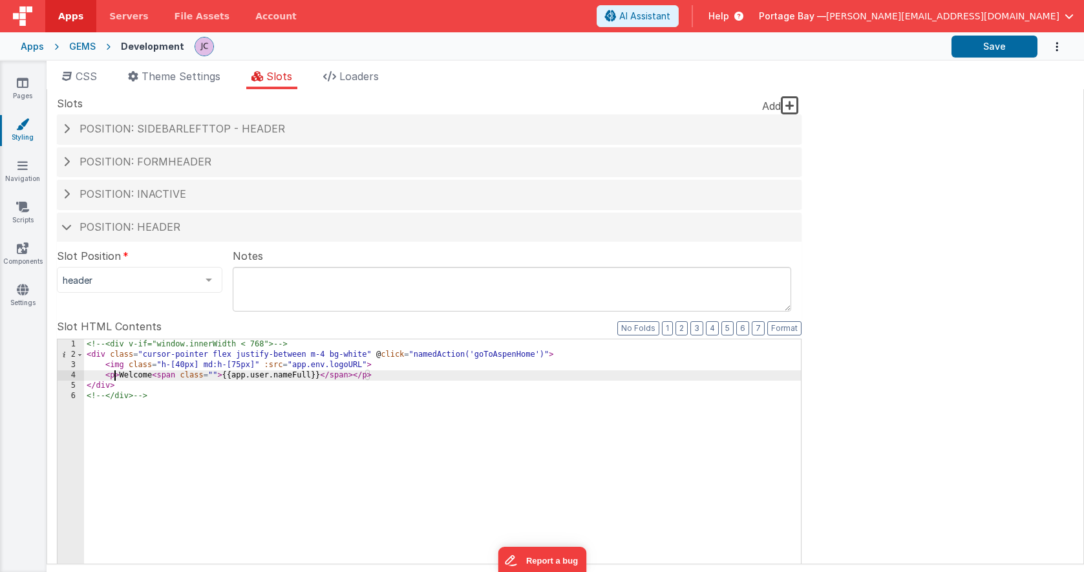
click at [114, 376] on div "<!-- <div v-if="window.innerWidth < 768"> --> < div class = "cursor-pointer fle…" at bounding box center [442, 559] width 717 height 440
click at [999, 43] on button "Save" at bounding box center [994, 47] width 86 height 22
click at [208, 374] on div "<!-- <div v-if="window.innerWidth < 768"> --> < div class = "cursor-pointer fle…" at bounding box center [442, 559] width 717 height 440
click at [443, 376] on div "<!-- <div v-if="window.innerWidth < 768"> --> < div class = "cursor-pointer fle…" at bounding box center [442, 559] width 717 height 440
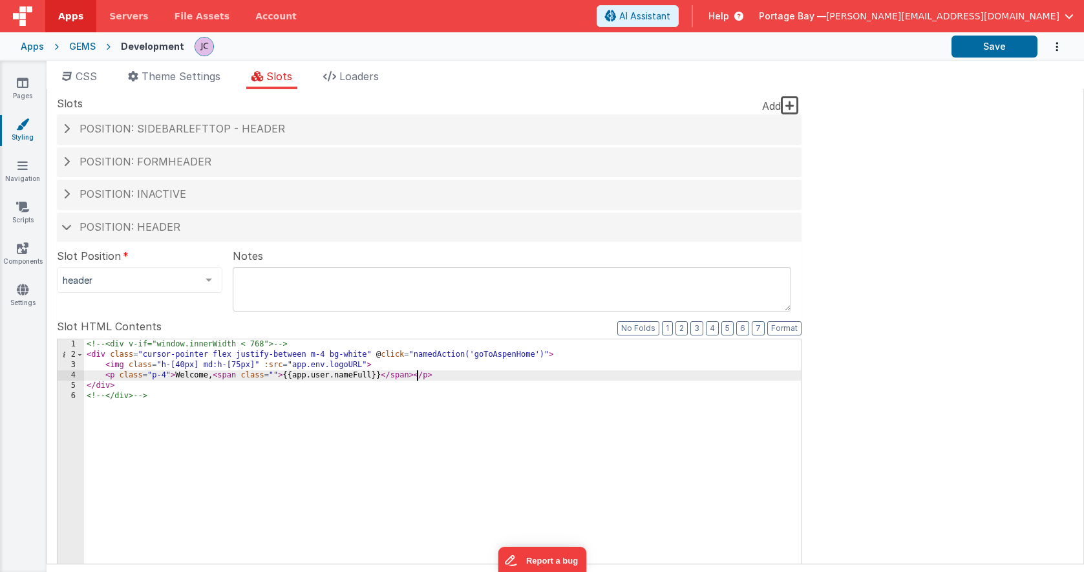
click at [419, 376] on div "<!-- <div v-if="window.innerWidth < 768"> --> < div class = "cursor-pointer fle…" at bounding box center [442, 559] width 717 height 440
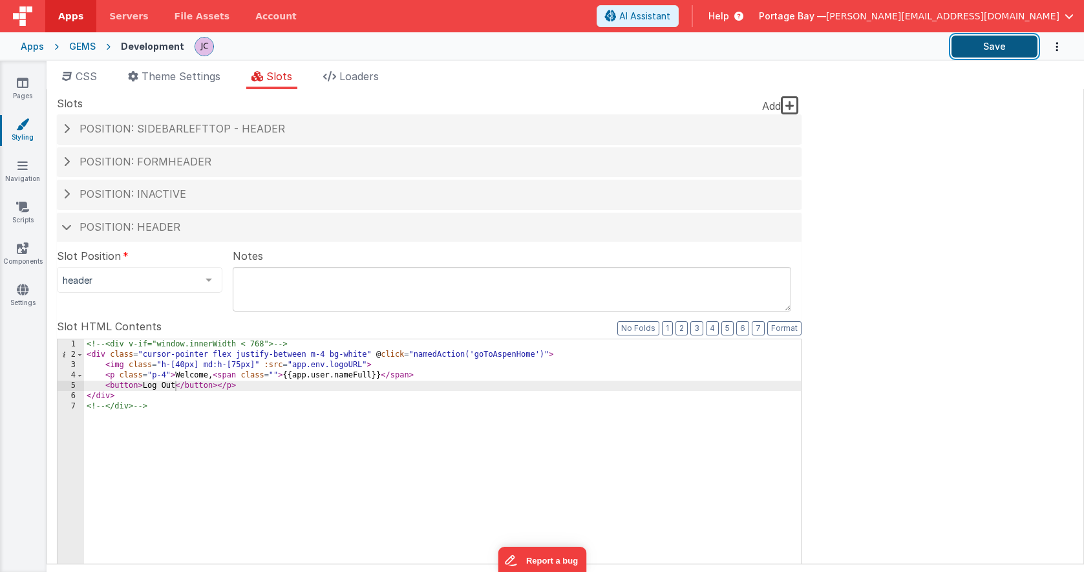
click at [981, 48] on button "Save" at bounding box center [994, 47] width 86 height 22
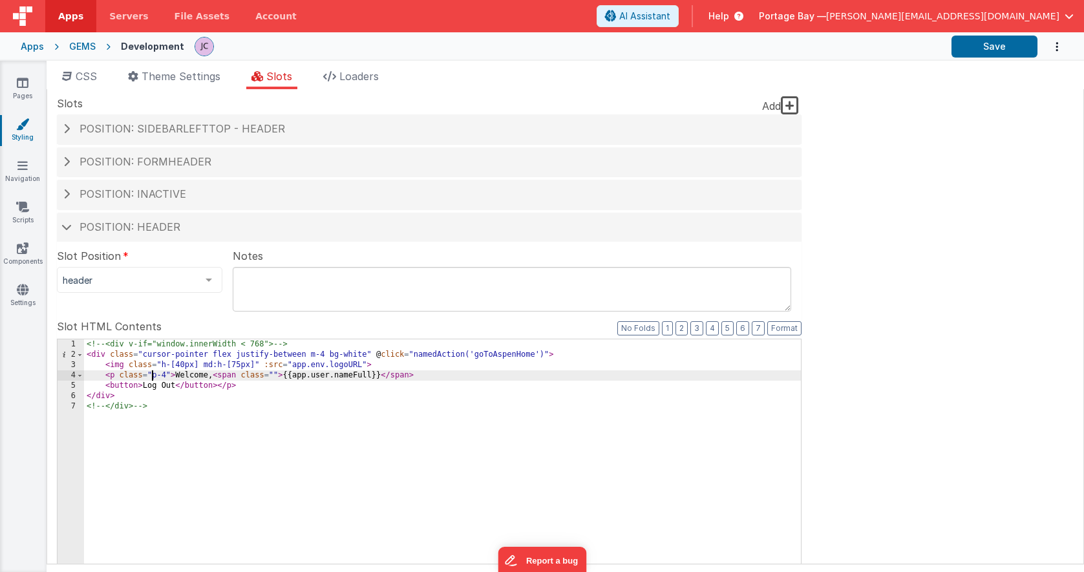
drag, startPoint x: 153, startPoint y: 375, endPoint x: 191, endPoint y: 379, distance: 38.4
click at [153, 375] on div "<!-- <div v-if="window.innerWidth < 768"> --> < div class = "cursor-pointer fle…" at bounding box center [442, 559] width 717 height 440
click at [990, 50] on button "Save" at bounding box center [994, 47] width 86 height 22
drag, startPoint x: 352, startPoint y: 376, endPoint x: 283, endPoint y: 378, distance: 68.6
click at [283, 378] on div "<!-- <div v-if="window.innerWidth < 768"> --> < div class = "cursor-pointer fle…" at bounding box center [442, 559] width 717 height 440
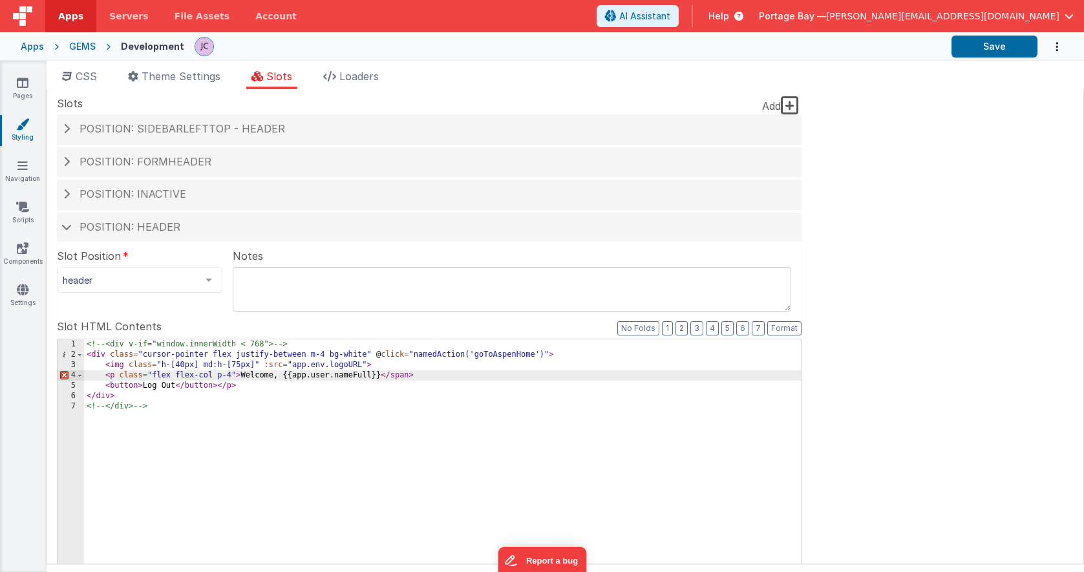
click at [425, 379] on div "<!-- <div v-if="window.innerWidth < 768"> --> < div class = "cursor-pointer fle…" at bounding box center [442, 559] width 717 height 440
click at [992, 43] on button "Save" at bounding box center [994, 47] width 86 height 22
click at [210, 374] on div "<!-- <div v-if="window.innerWidth < 768"> --> < div class = "cursor-pointer fle…" at bounding box center [442, 559] width 717 height 440
click at [254, 375] on div "<!-- <div v-if="window.innerWidth < 768"> --> < div class = "cursor-pointer fle…" at bounding box center [442, 559] width 717 height 440
click at [998, 42] on button "Save" at bounding box center [994, 47] width 86 height 22
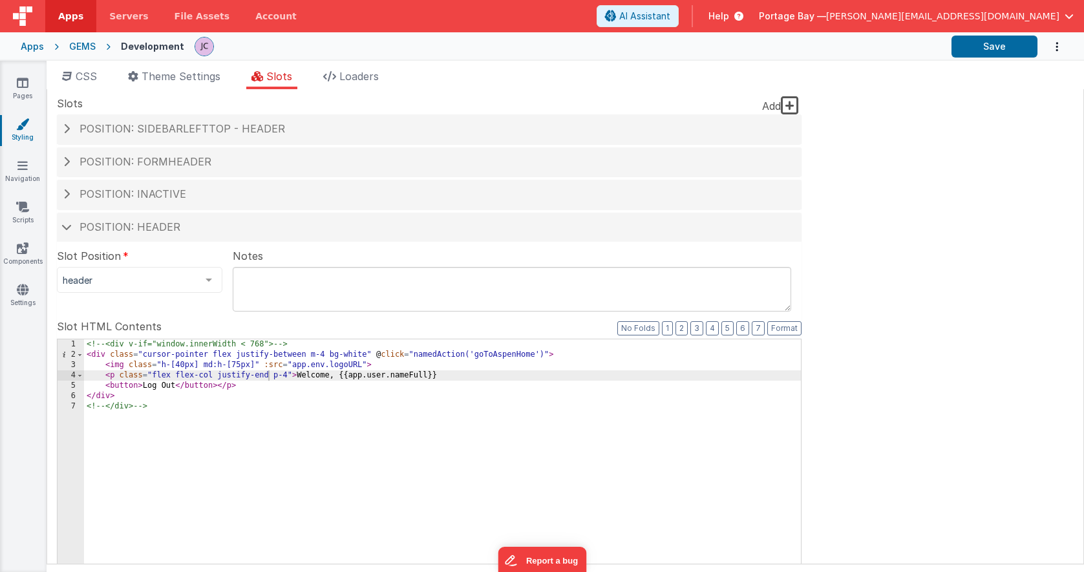
click at [385, 365] on div "<!-- <div v-if="window.innerWidth < 768"> --> < div class = "cursor-pointer fle…" at bounding box center [442, 559] width 717 height 440
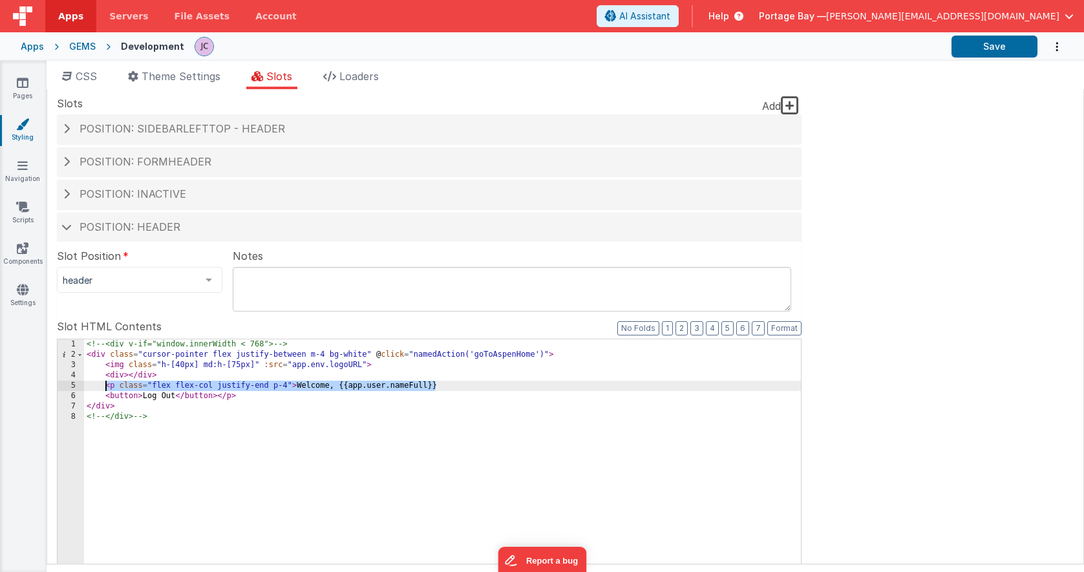
drag, startPoint x: 443, startPoint y: 386, endPoint x: 106, endPoint y: 388, distance: 337.4
click at [106, 388] on div "<!-- <div v-if="window.innerWidth < 768"> --> < div class = "cursor-pointer fle…" at bounding box center [442, 559] width 717 height 440
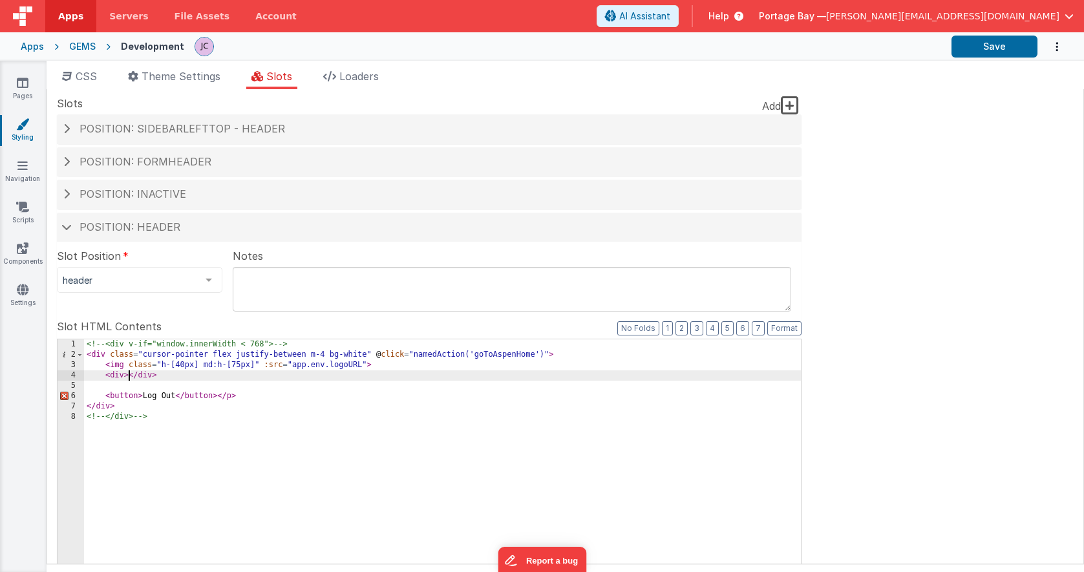
click at [129, 376] on div "<!-- <div v-if="window.innerWidth < 768"> --> < div class = "cursor-pointer fle…" at bounding box center [442, 559] width 717 height 440
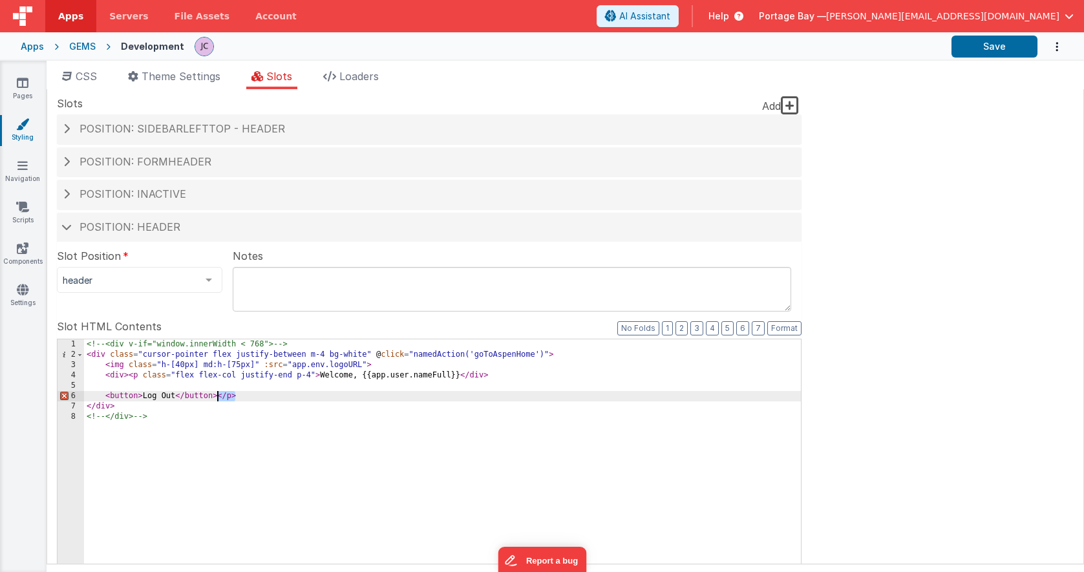
drag, startPoint x: 236, startPoint y: 396, endPoint x: 218, endPoint y: 396, distance: 18.1
click at [218, 396] on div "<!-- <div v-if="window.innerWidth < 768"> --> < div class = "cursor-pointer fle…" at bounding box center [442, 559] width 717 height 440
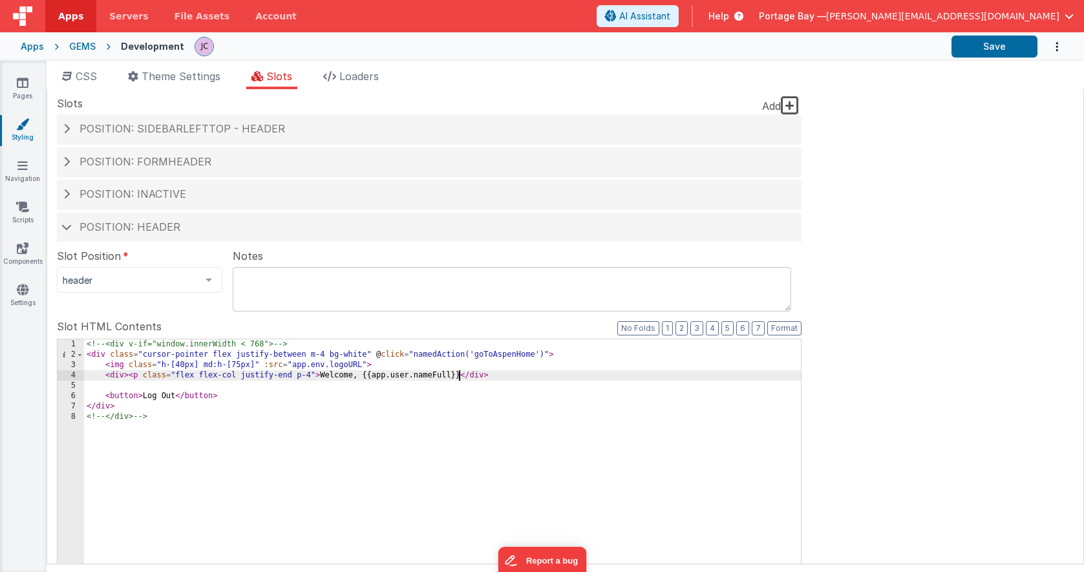
click at [458, 376] on div "<!-- <div v-if="window.innerWidth < 768"> --> < div class = "cursor-pointer fle…" at bounding box center [442, 559] width 717 height 440
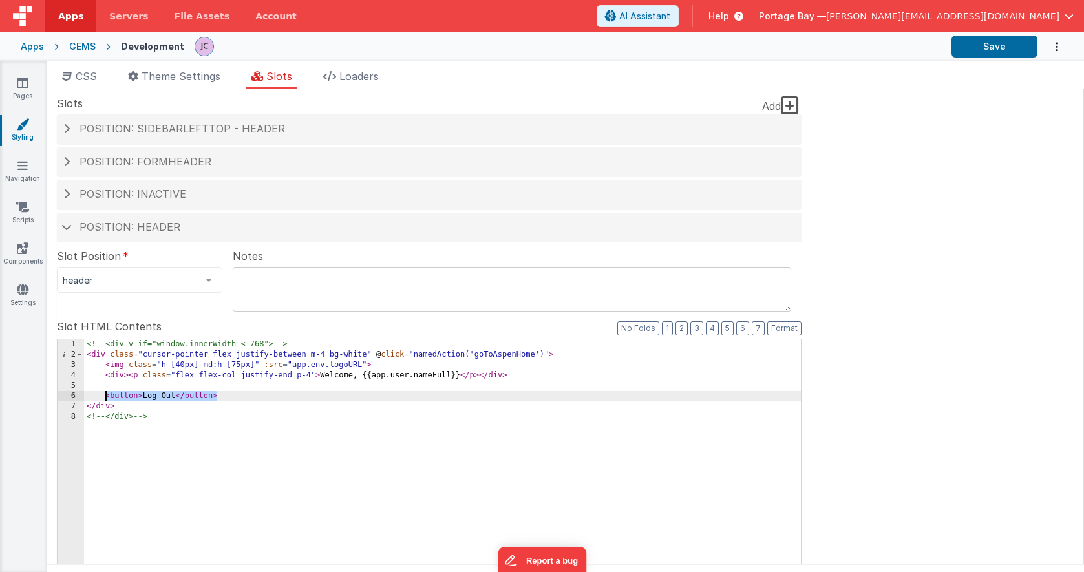
drag, startPoint x: 220, startPoint y: 394, endPoint x: 106, endPoint y: 395, distance: 114.4
click at [106, 395] on div "<!-- <div v-if="window.innerWidth < 768"> --> < div class = "cursor-pointer fle…" at bounding box center [442, 559] width 717 height 440
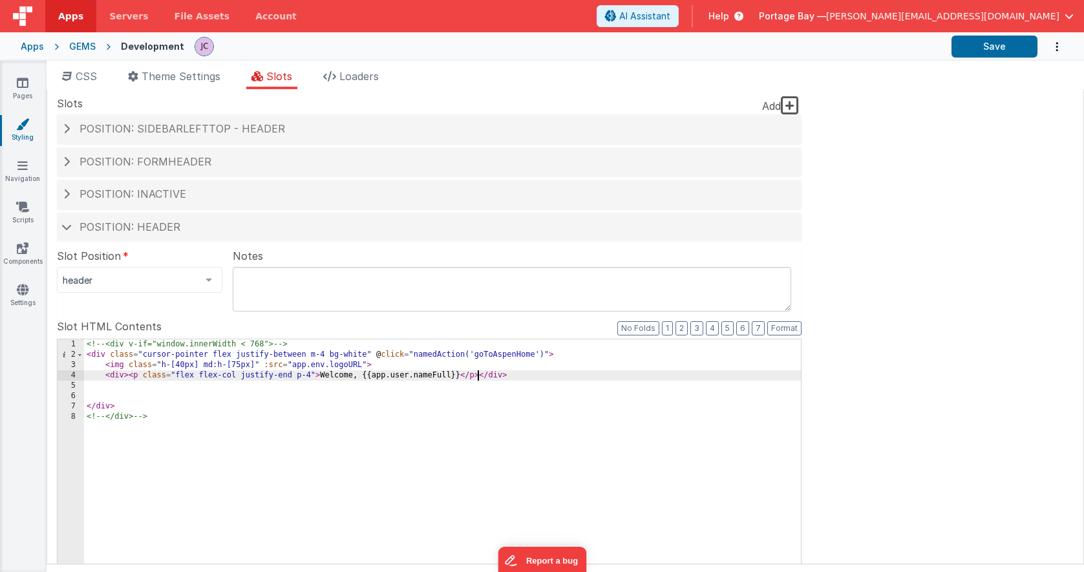
click at [476, 376] on div "<!-- <div v-if="window.innerWidth < 768"> --> < div class = "cursor-pointer fle…" at bounding box center [442, 559] width 717 height 440
click at [792, 326] on button "Format" at bounding box center [784, 328] width 34 height 14
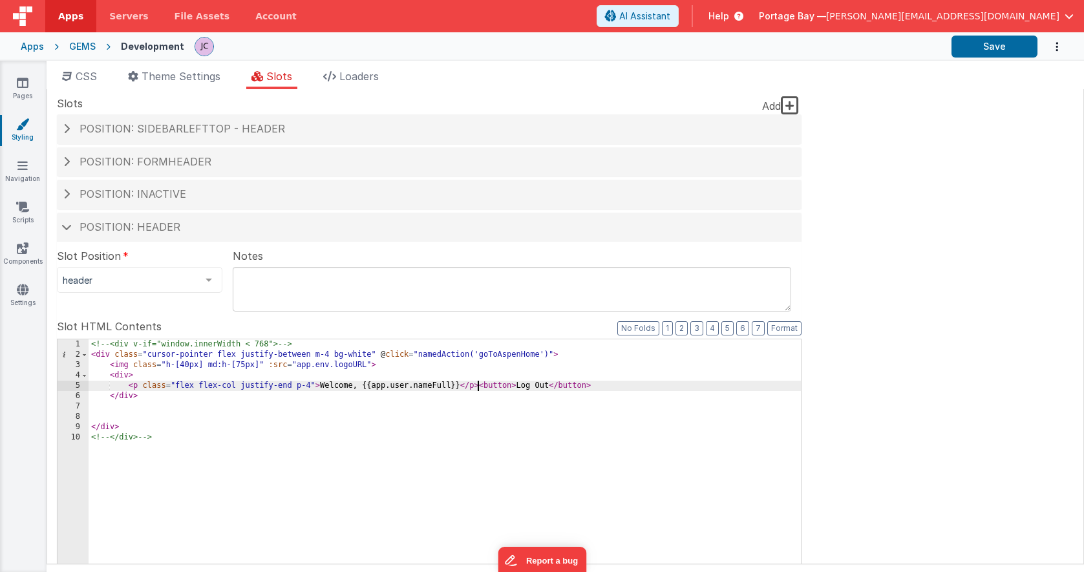
click at [478, 386] on div "<!-- <div v-if="window.innerWidth < 768"> --> < div class = "cursor-pointer fle…" at bounding box center [445, 559] width 712 height 440
click at [511, 385] on div "<!-- <div v-if="window.innerWidth < 768"> --> < div class = "cursor-pointer fle…" at bounding box center [445, 559] width 712 height 440
click at [479, 386] on div "<!-- <div v-if="window.innerWidth < 768"> --> < div class = "cursor-pointer fle…" at bounding box center [445, 559] width 712 height 440
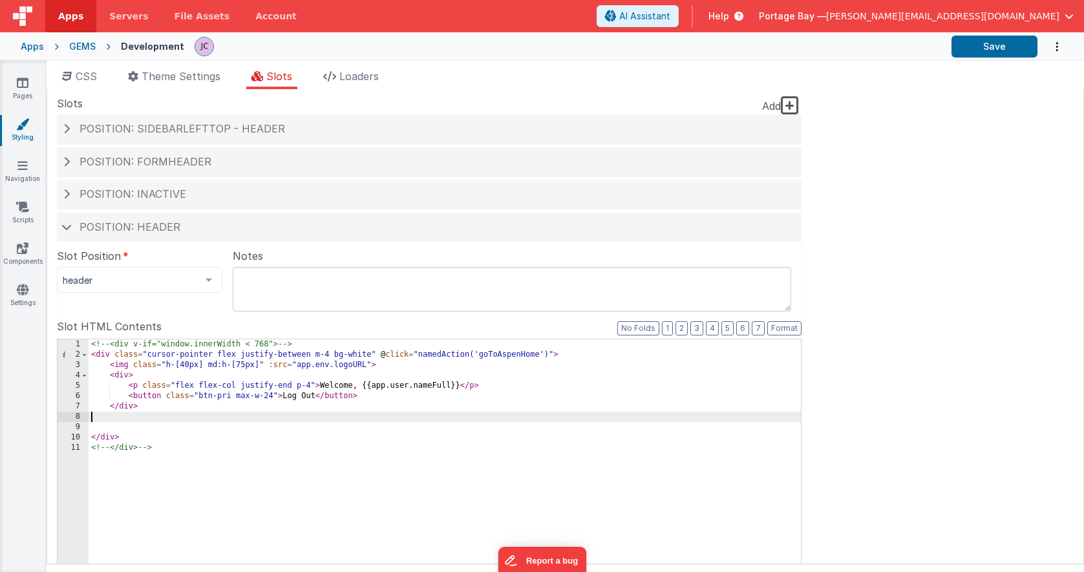
click at [118, 421] on div "<!-- <div v-if="window.innerWidth < 768"> --> < div class = "cursor-pointer fle…" at bounding box center [445, 559] width 712 height 440
click at [119, 425] on div "<!-- <div v-if="window.innerWidth < 768"> --> < div class = "cursor-pointer fle…" at bounding box center [445, 557] width 712 height 440
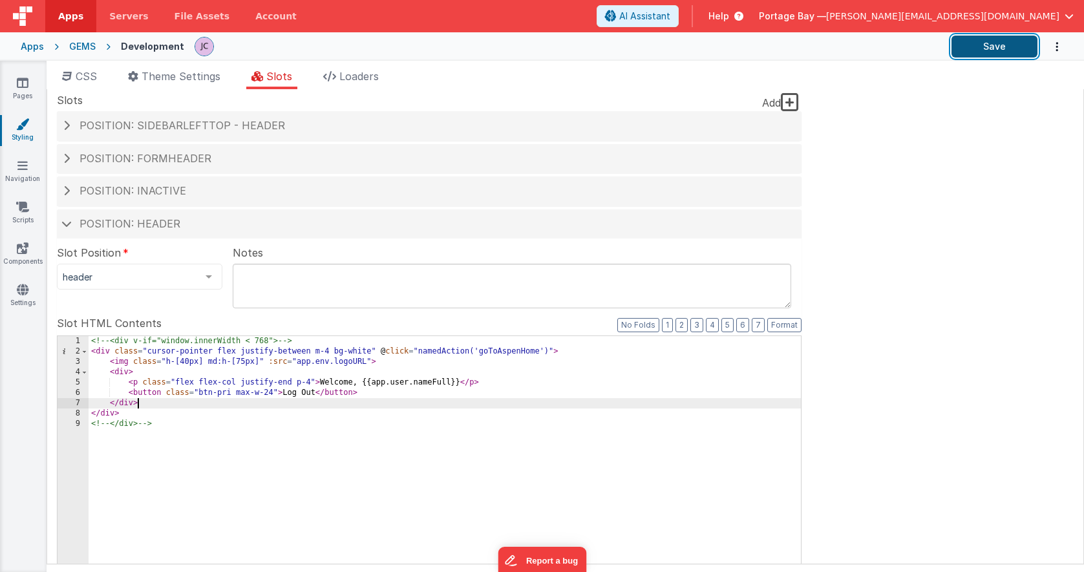
click at [990, 41] on button "Save" at bounding box center [994, 47] width 86 height 22
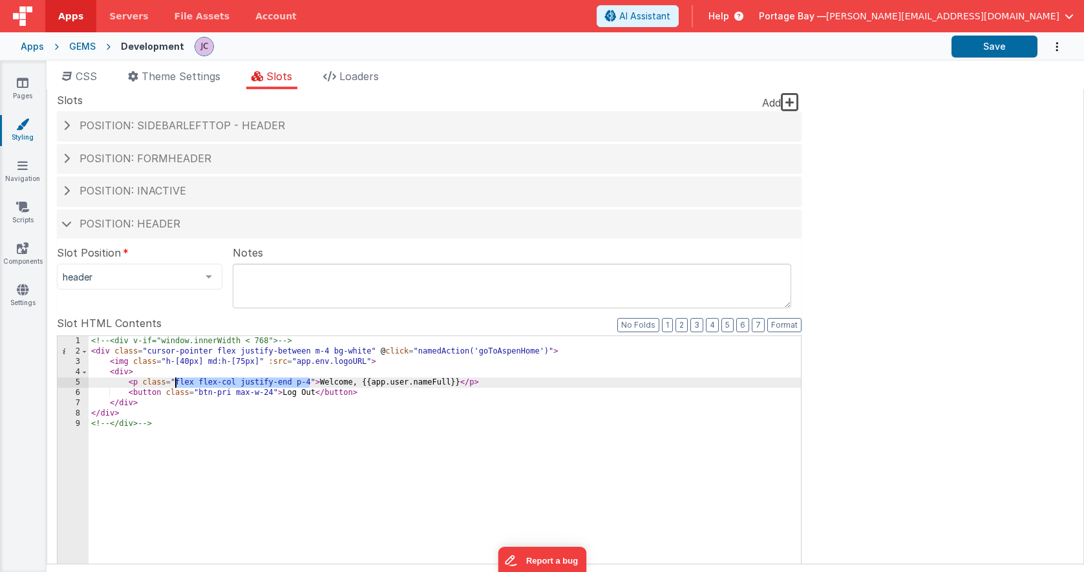
drag, startPoint x: 310, startPoint y: 382, endPoint x: 175, endPoint y: 383, distance: 135.1
click at [175, 383] on div "<!-- <div v-if="window.innerWidth < 768"> --> < div class = "cursor-pointer fle…" at bounding box center [445, 556] width 712 height 440
click at [258, 382] on div "<!-- <div v-if="window.innerWidth < 768"> --> < div class = "cursor-pointer fle…" at bounding box center [445, 556] width 712 height 440
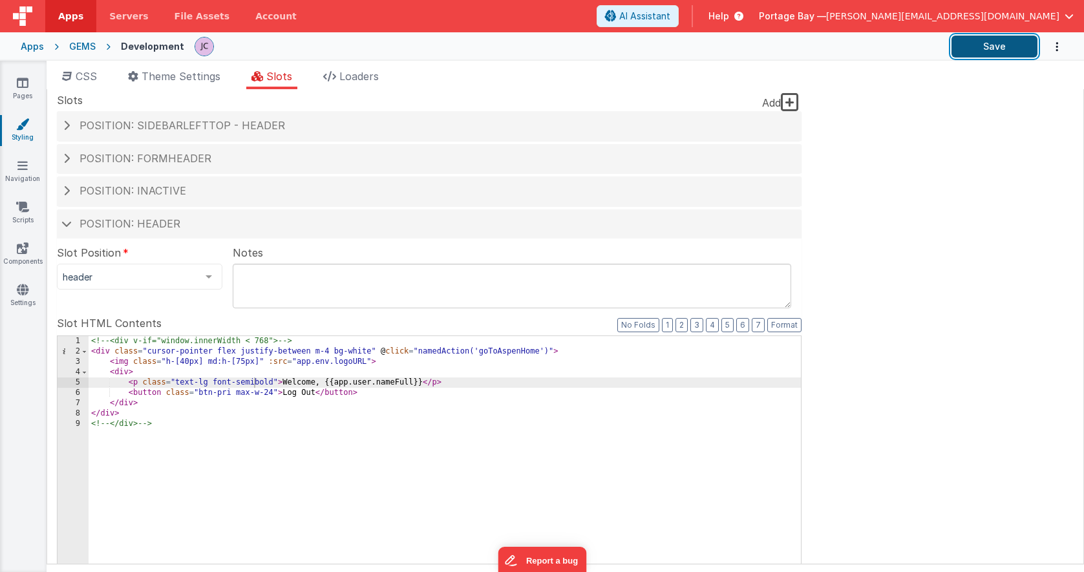
click at [1012, 45] on button "Save" at bounding box center [994, 47] width 86 height 22
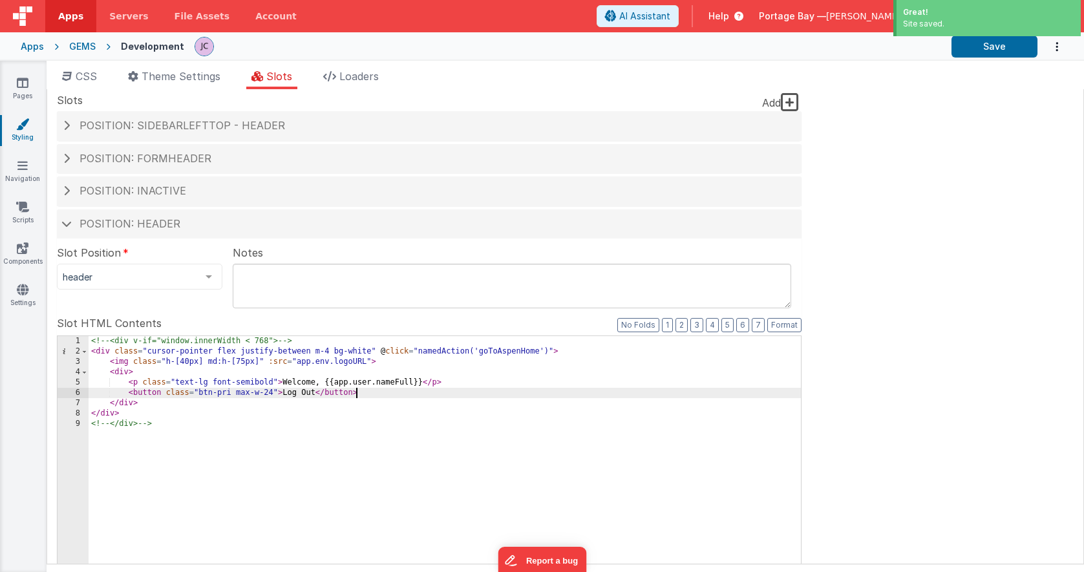
click at [379, 396] on div "<!-- <div v-if="window.innerWidth < 768"> --> < div class = "cursor-pointer fle…" at bounding box center [445, 556] width 712 height 440
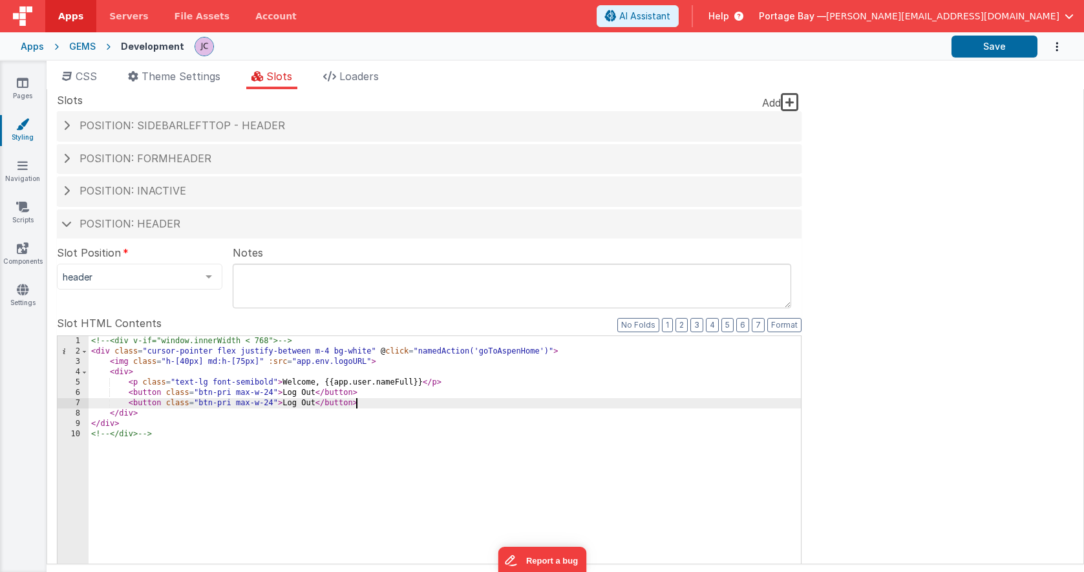
scroll to position [0, 0]
drag, startPoint x: 273, startPoint y: 404, endPoint x: 219, endPoint y: 405, distance: 53.7
click at [219, 405] on div "<!-- <div v-if="window.innerWidth < 768"> --> < div class = "cursor-pointer fle…" at bounding box center [445, 559] width 712 height 440
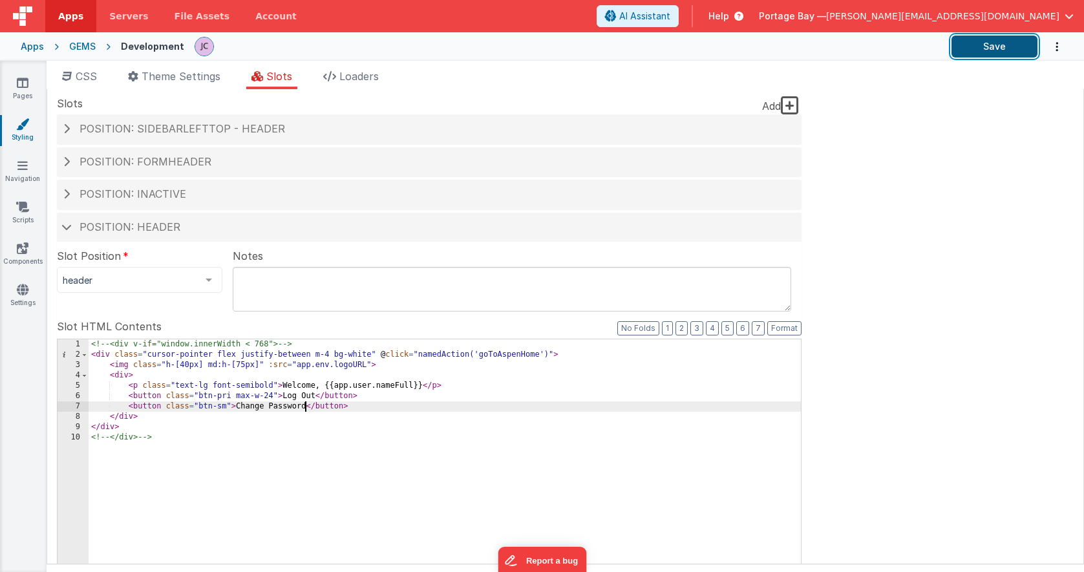
click at [990, 49] on button "Save" at bounding box center [994, 47] width 86 height 22
click at [128, 373] on div "<!-- <div v-if="window.innerWidth < 768"> --> < div class = "cursor-pointer fle…" at bounding box center [445, 559] width 712 height 440
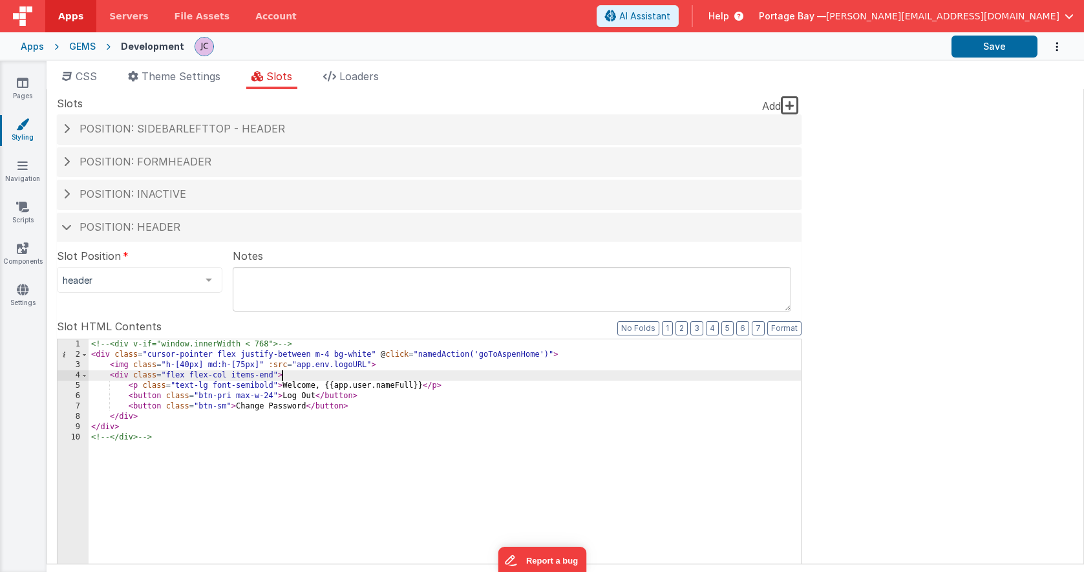
click at [273, 396] on div "<!-- <div v-if="window.innerWidth < 768"> --> < div class = "cursor-pointer fle…" at bounding box center [445, 559] width 712 height 440
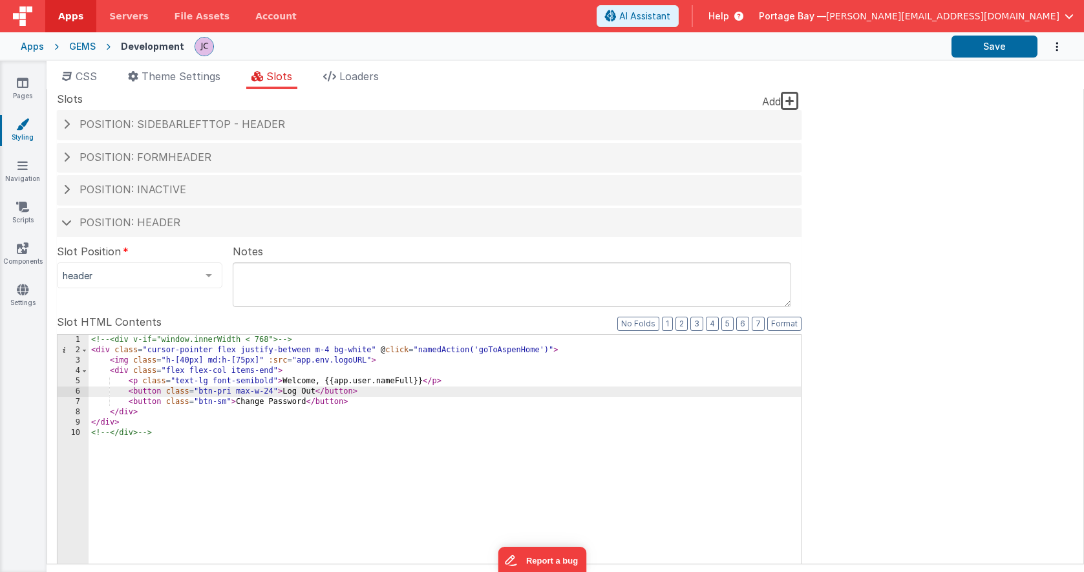
scroll to position [2, 0]
click at [308, 350] on div "<!-- <div v-if="window.innerWidth < 768"> --> < div class = "cursor-pointer fle…" at bounding box center [445, 557] width 712 height 440
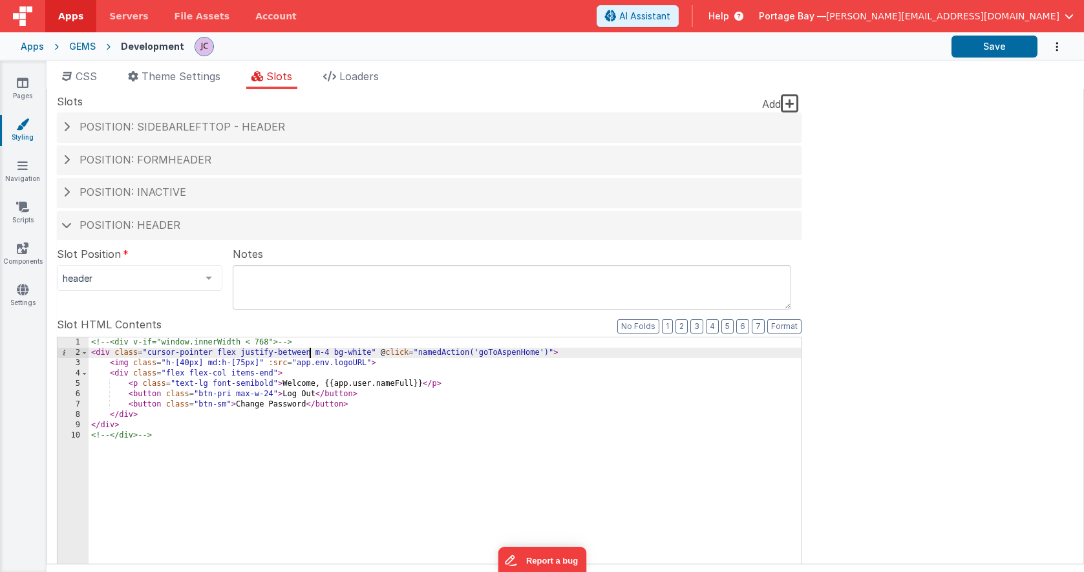
scroll to position [5, 0]
click at [271, 367] on div "<!-- <div v-if="window.innerWidth < 768"> --> < div class = "cursor-pointer fle…" at bounding box center [445, 555] width 712 height 440
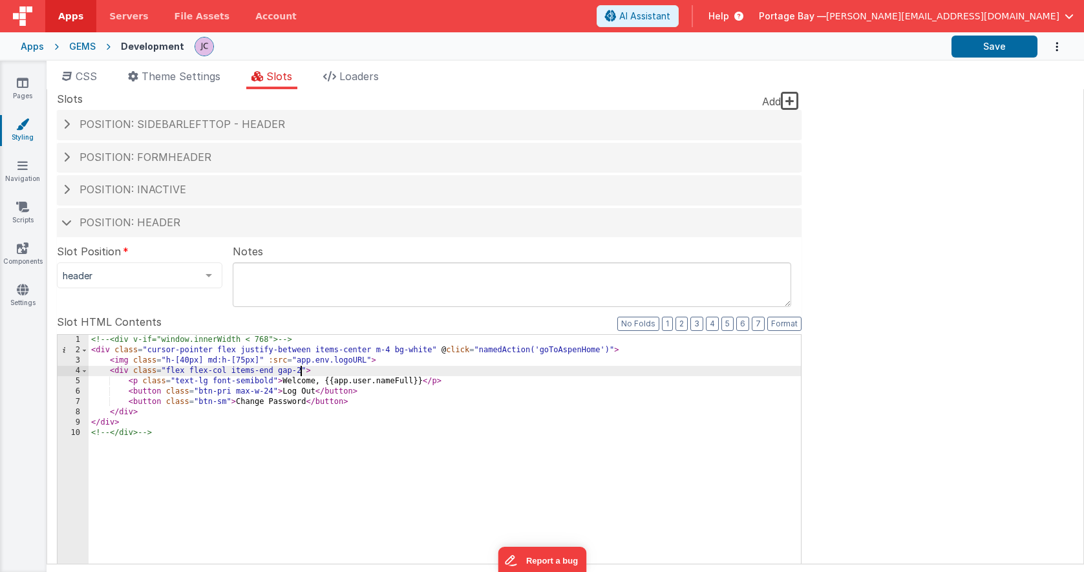
click at [273, 378] on div "<!-- <div v-if="window.innerWidth < 768"> --> < div class = "cursor-pointer fle…" at bounding box center [445, 555] width 712 height 440
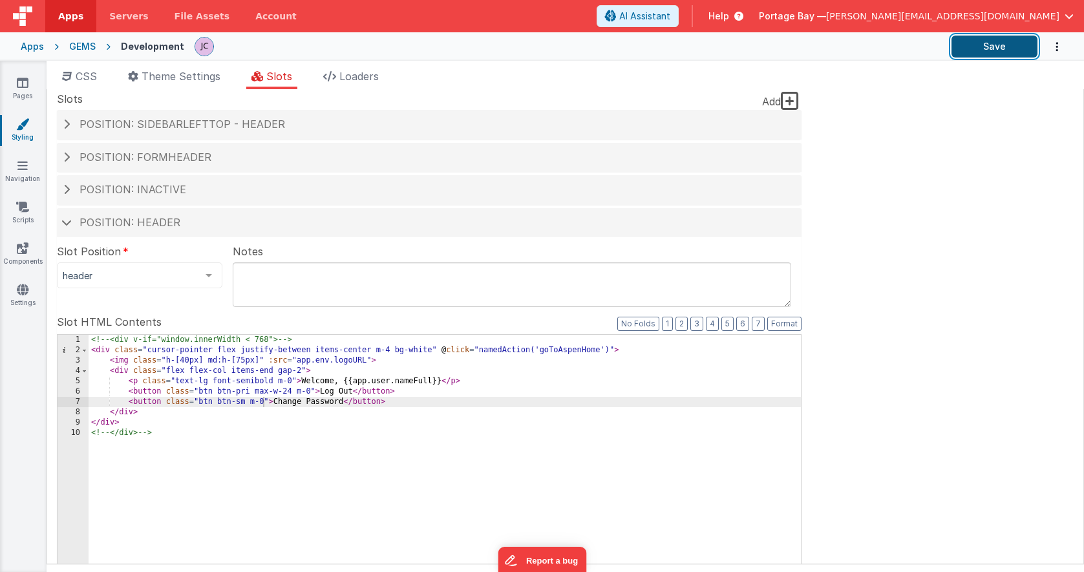
click at [981, 48] on button "Save" at bounding box center [994, 47] width 86 height 22
drag, startPoint x: 292, startPoint y: 391, endPoint x: 291, endPoint y: 425, distance: 33.6
click at [292, 391] on div "<!-- <div v-if="window.innerWidth < 768"> --> < div class = "cursor-pointer fle…" at bounding box center [445, 555] width 712 height 440
click at [1003, 44] on button "Save" at bounding box center [994, 47] width 86 height 22
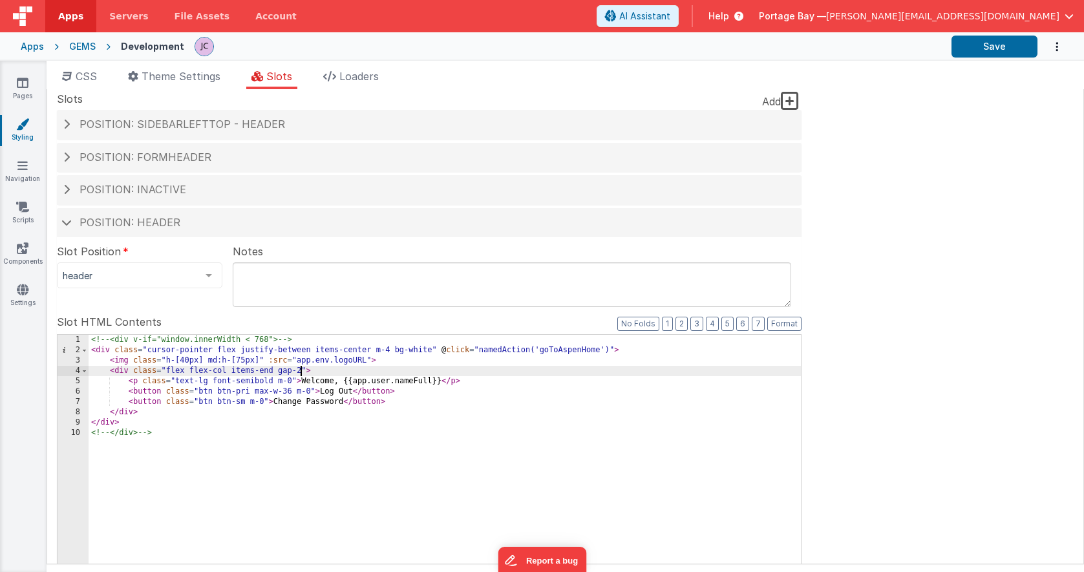
click at [301, 369] on div "<!-- <div v-if="window.innerWidth < 768"> --> < div class = "cursor-pointer fle…" at bounding box center [445, 555] width 712 height 440
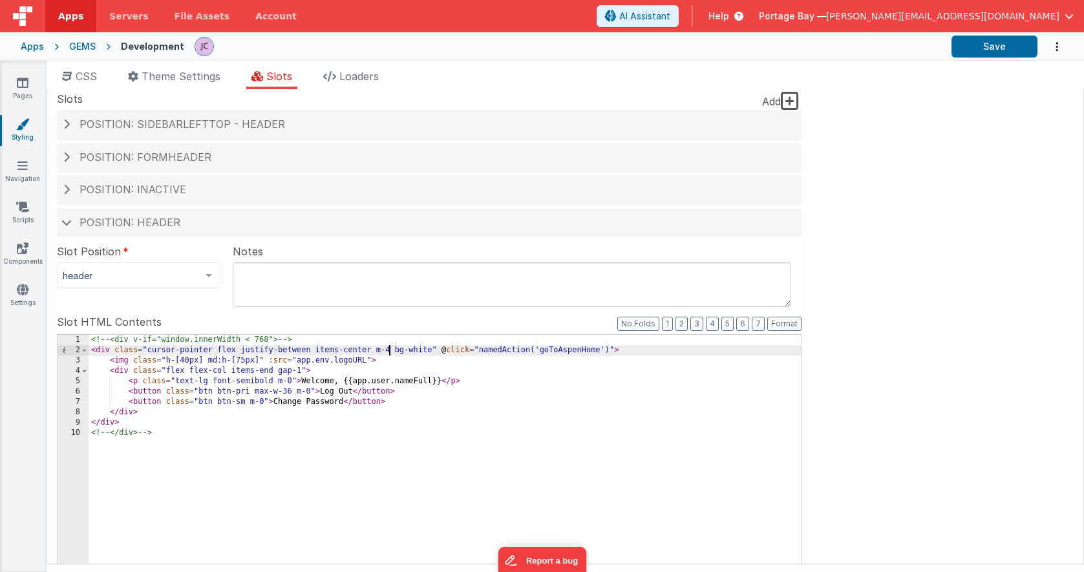
click at [389, 350] on div "<!-- <div v-if="window.innerWidth < 768"> --> < div class = "cursor-pointer fle…" at bounding box center [445, 555] width 712 height 440
click at [244, 401] on div "<!-- <div v-if="window.innerWidth < 768"> --> < div class = "cursor-pointer fle…" at bounding box center [445, 555] width 712 height 440
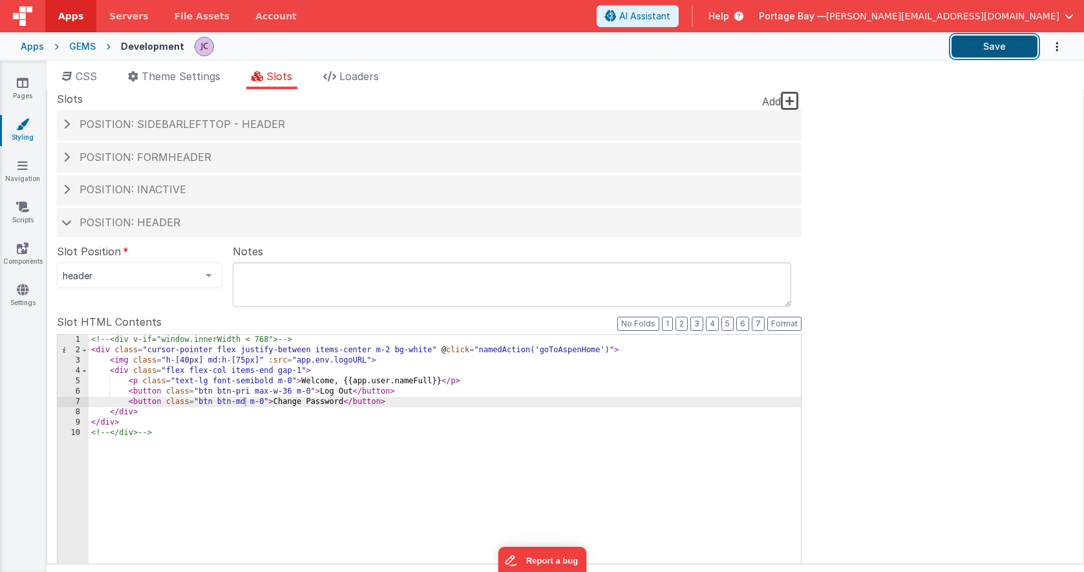
click at [1010, 46] on button "Save" at bounding box center [994, 47] width 86 height 22
click at [385, 350] on div "<!-- <div v-if="window.innerWidth < 768"> --> < div class = "cursor-pointer fle…" at bounding box center [445, 555] width 712 height 440
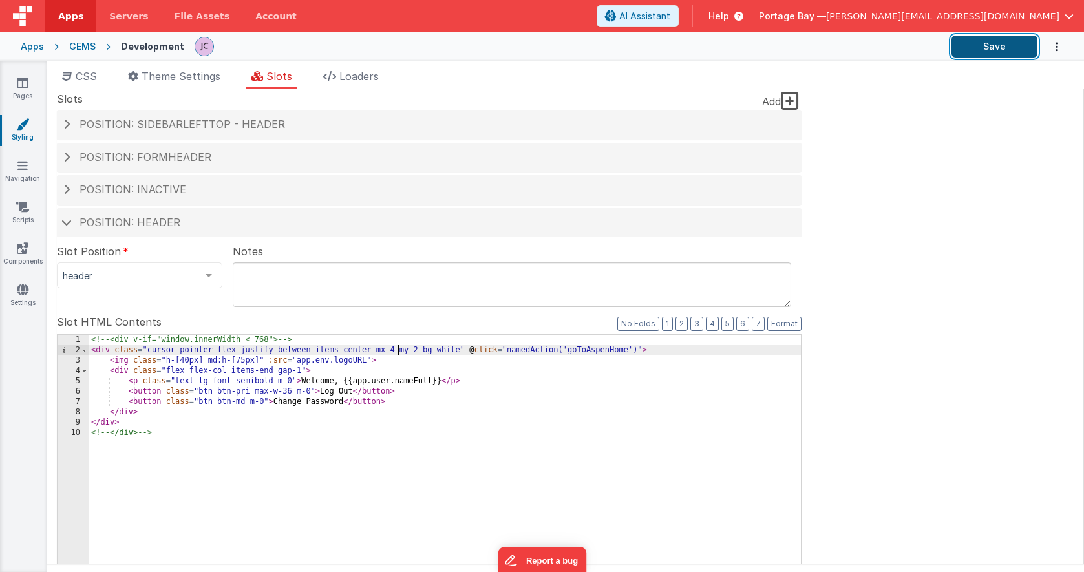
click at [1011, 45] on button "Save" at bounding box center [994, 47] width 86 height 22
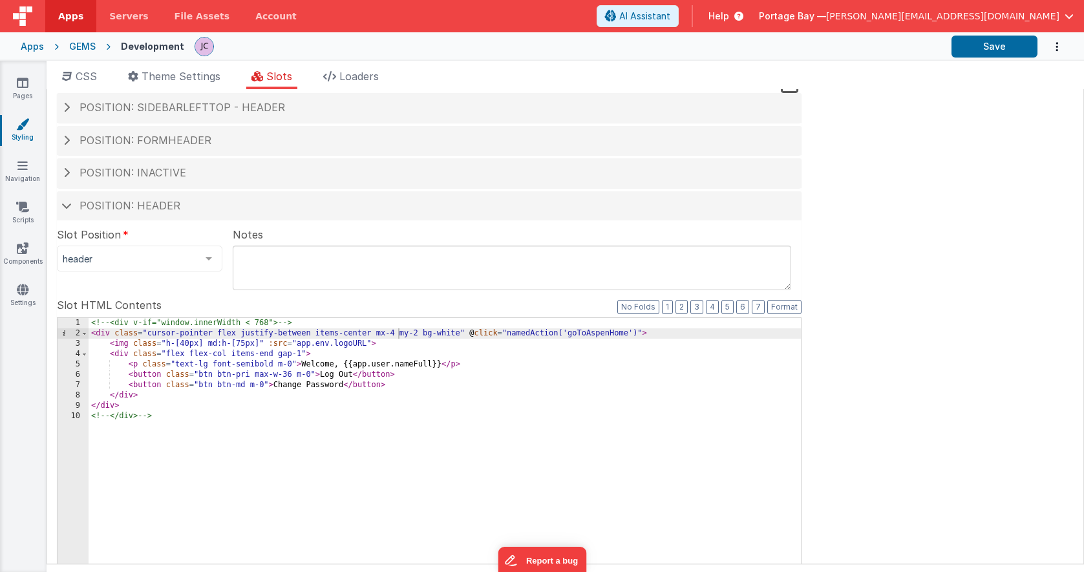
scroll to position [26, 0]
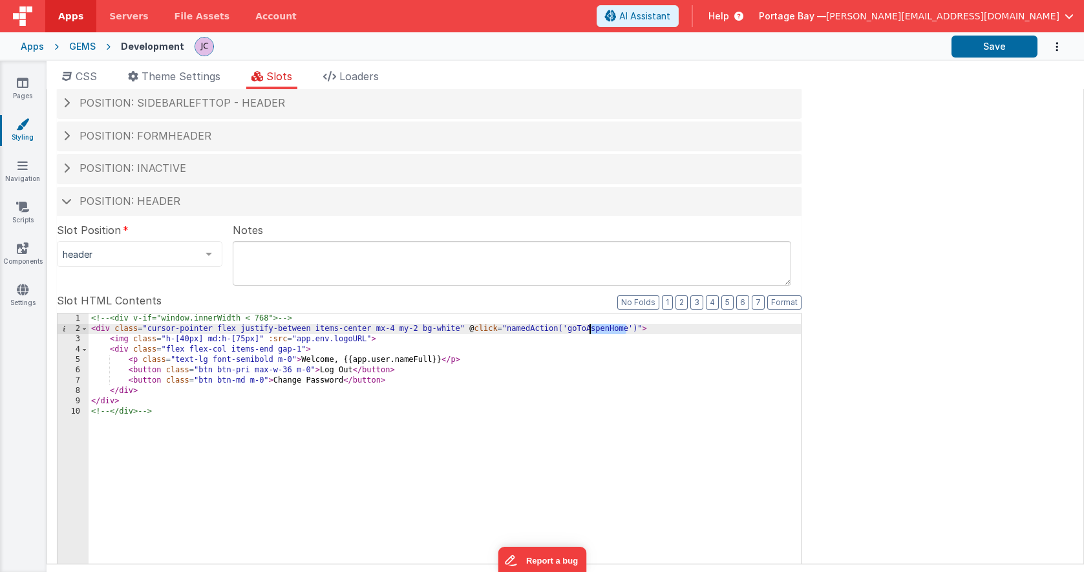
drag, startPoint x: 626, startPoint y: 329, endPoint x: 587, endPoint y: 329, distance: 38.8
click at [587, 329] on div "<!-- <div v-if="window.innerWidth < 768"> --> < div class = "cursor-pointer fle…" at bounding box center [445, 533] width 712 height 440
click at [993, 45] on button "Save" at bounding box center [994, 47] width 86 height 22
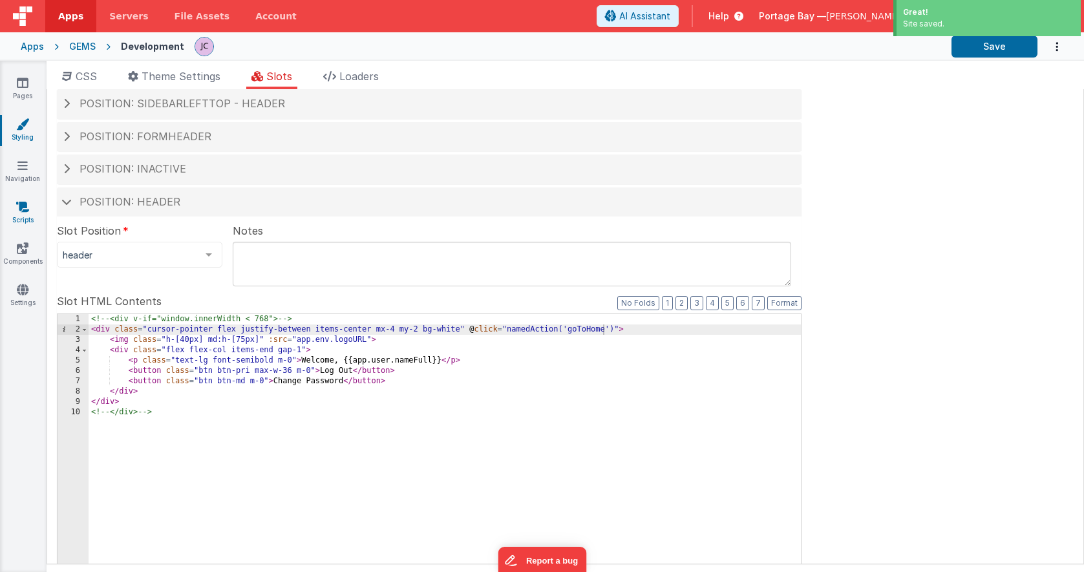
click at [27, 207] on icon at bounding box center [22, 206] width 13 height 13
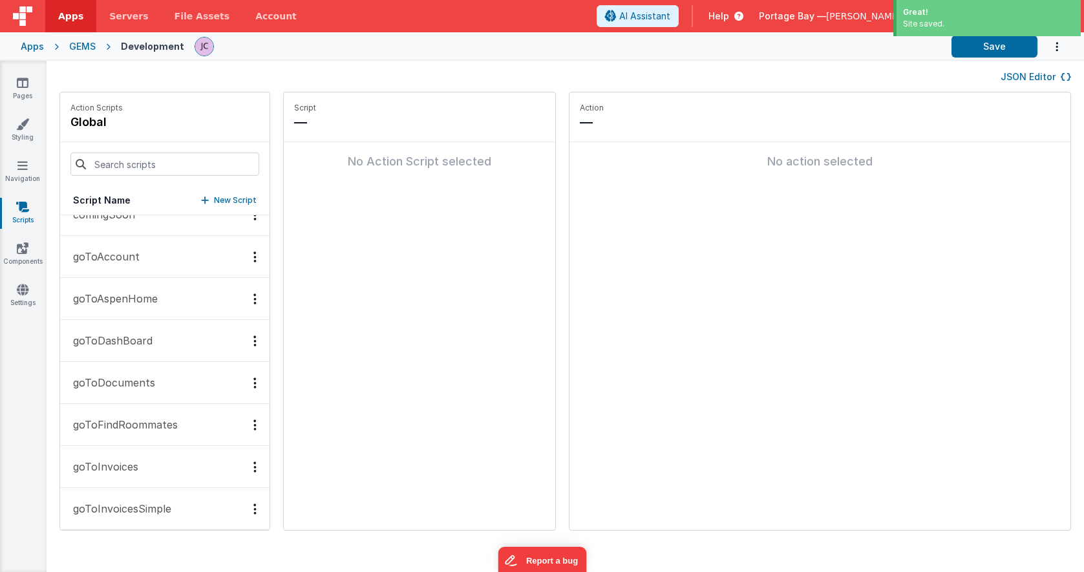
scroll to position [111, 0]
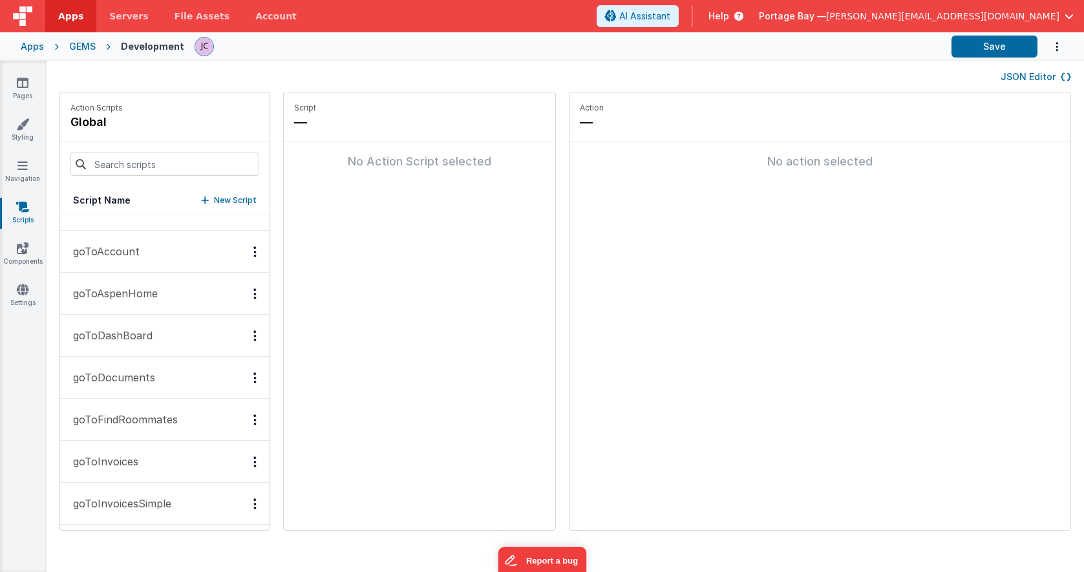
click at [104, 295] on p "goToAspenHome" at bounding box center [111, 294] width 92 height 16
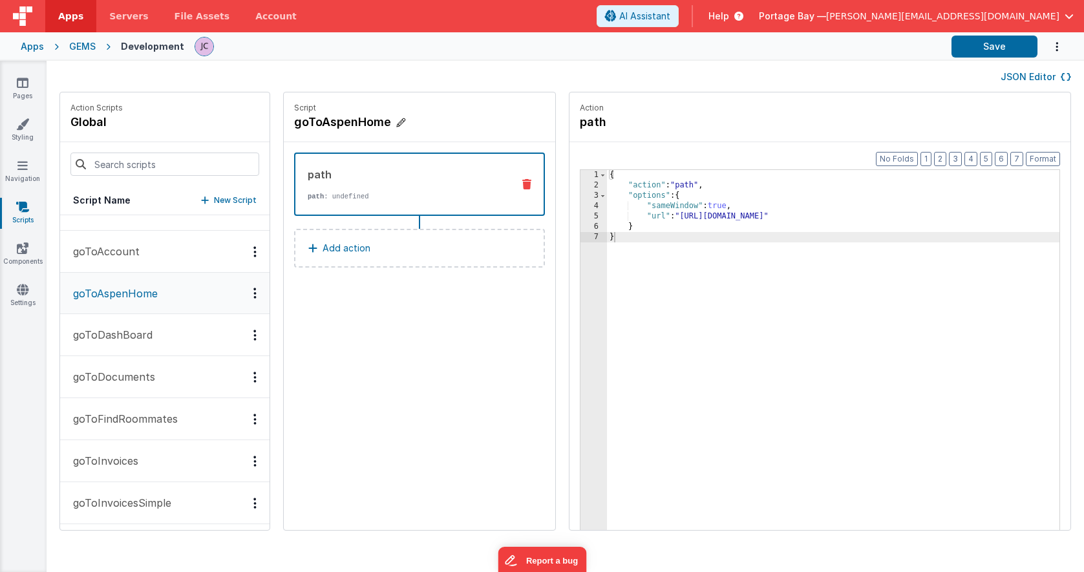
click at [322, 126] on h4 "goToAspenHome" at bounding box center [391, 122] width 194 height 18
drag, startPoint x: 327, startPoint y: 120, endPoint x: 291, endPoint y: 122, distance: 36.2
click at [294, 122] on input "goToAspenHome" at bounding box center [358, 122] width 129 height 18
click at [735, 241] on div "{ "action" : "path" , "options" : { "sameWindow" : true , "url" : "[URL][DOMAIN…" at bounding box center [850, 380] width 486 height 421
click at [397, 246] on button "Add action" at bounding box center [419, 248] width 251 height 39
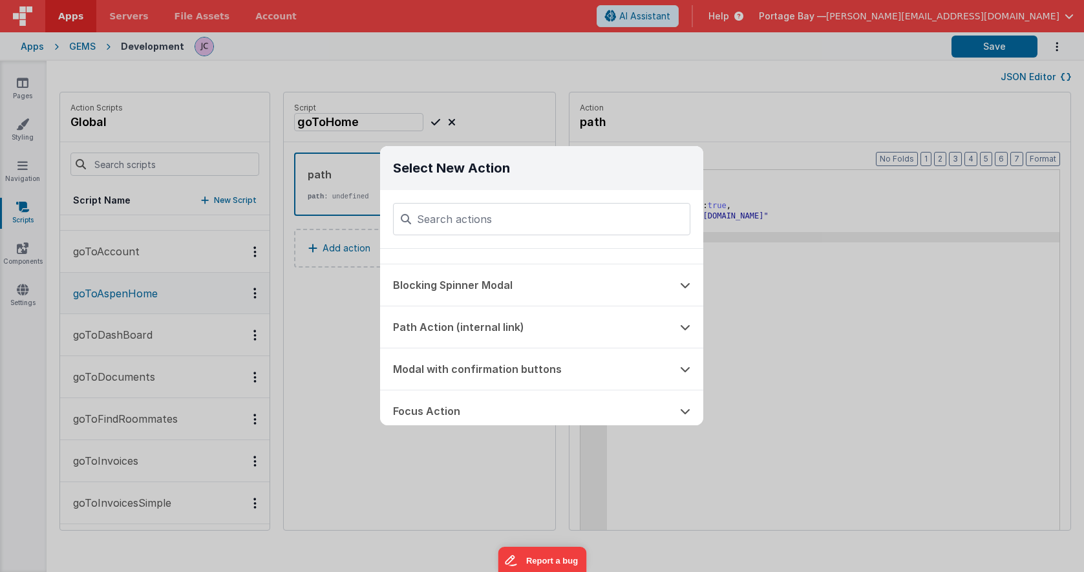
scroll to position [366, 0]
click at [507, 323] on button "Path Action (internal link)" at bounding box center [523, 322] width 287 height 41
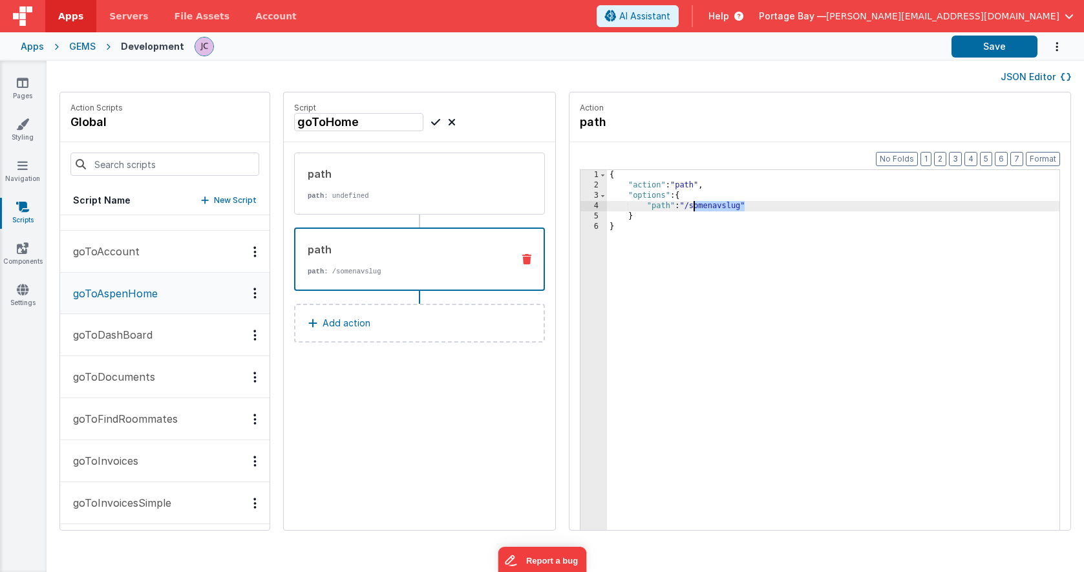
drag, startPoint x: 712, startPoint y: 206, endPoint x: 662, endPoint y: 206, distance: 50.4
click at [662, 206] on div "{ "action" : "path" , "options" : { "path" : "/somenavslug" } }" at bounding box center [850, 380] width 486 height 421
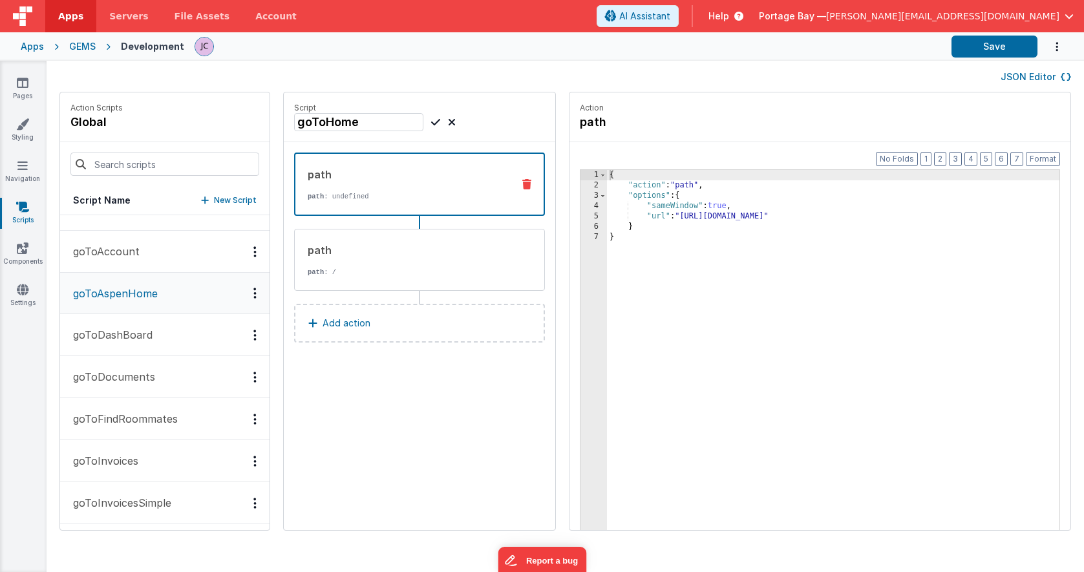
click at [522, 180] on icon at bounding box center [526, 184] width 9 height 10
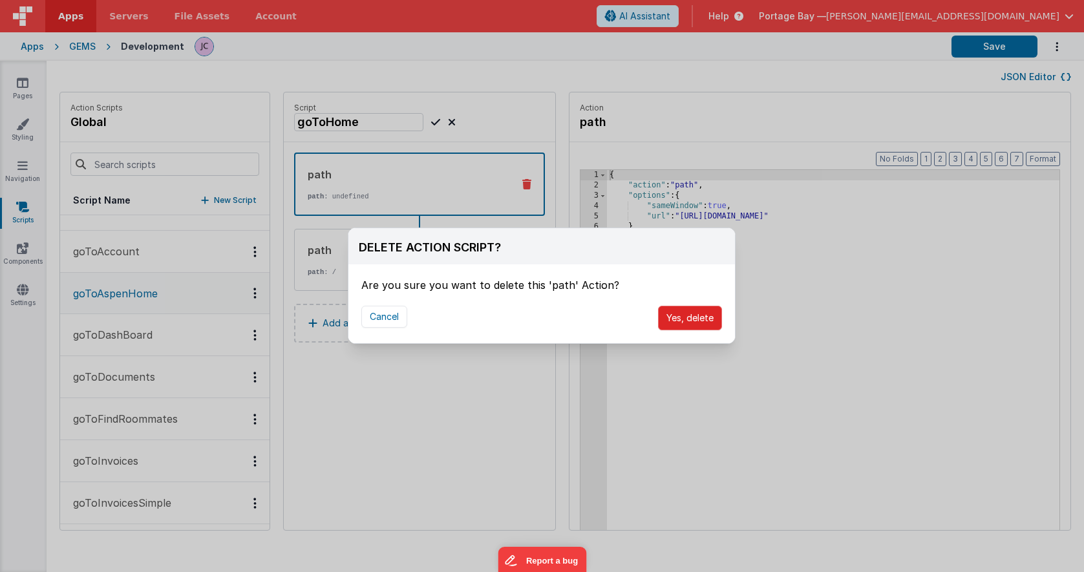
click at [697, 317] on button "Yes, delete" at bounding box center [690, 318] width 64 height 25
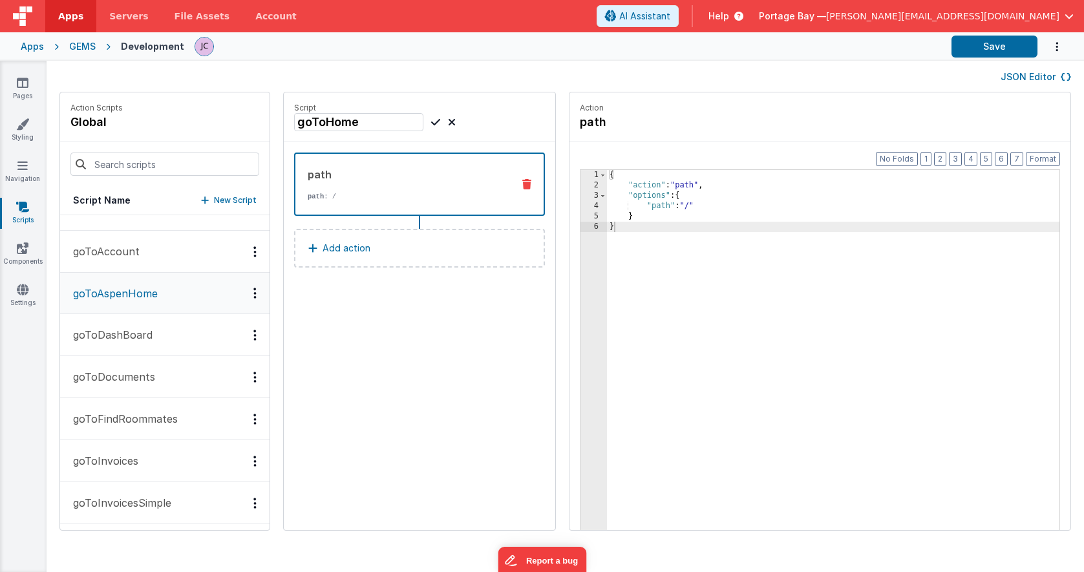
click at [431, 121] on icon at bounding box center [435, 122] width 9 height 16
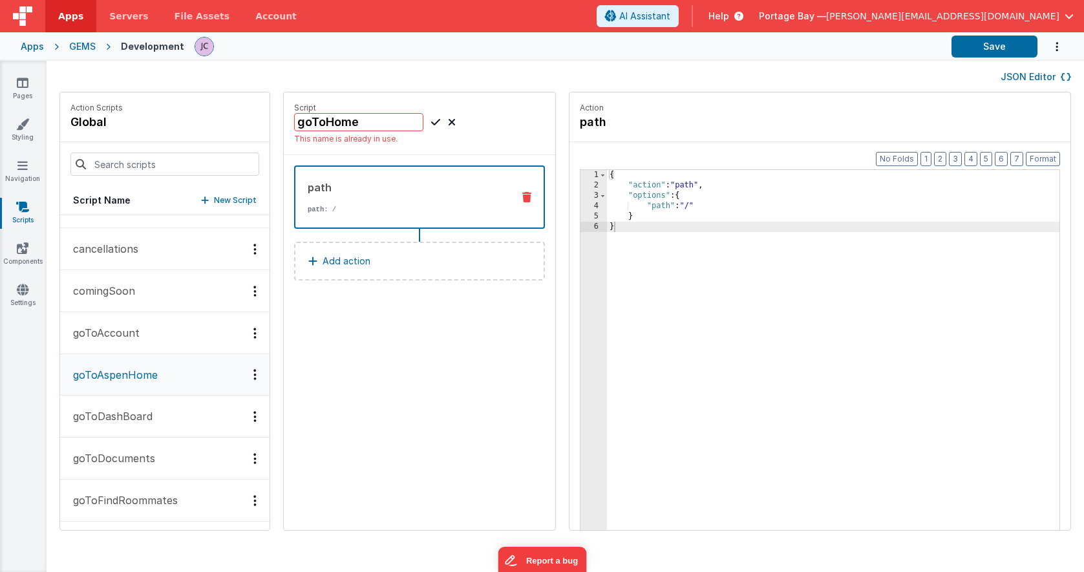
scroll to position [0, 0]
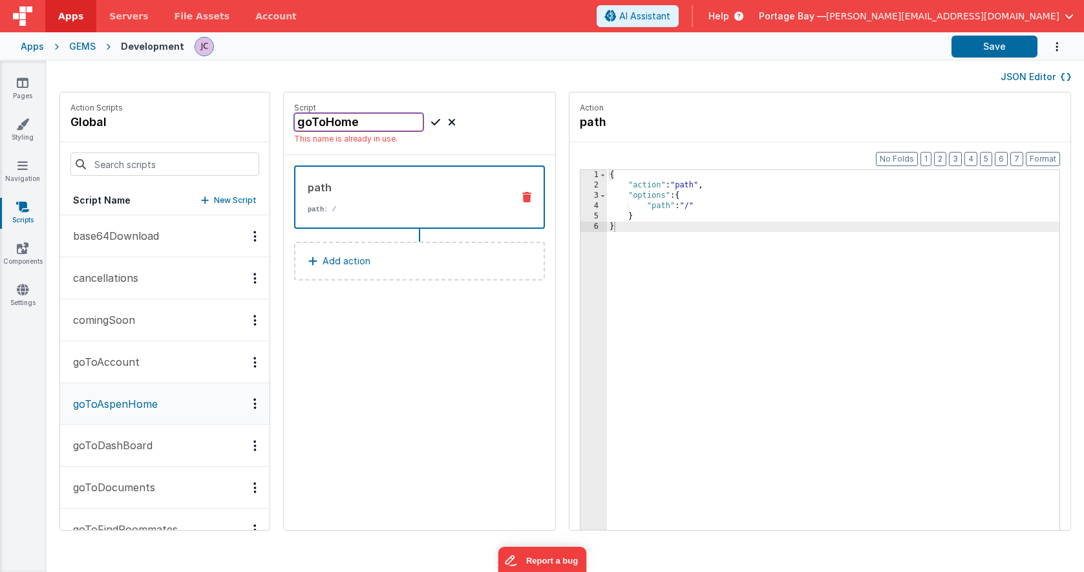
click at [294, 122] on input "goToHome" at bounding box center [358, 122] width 129 height 18
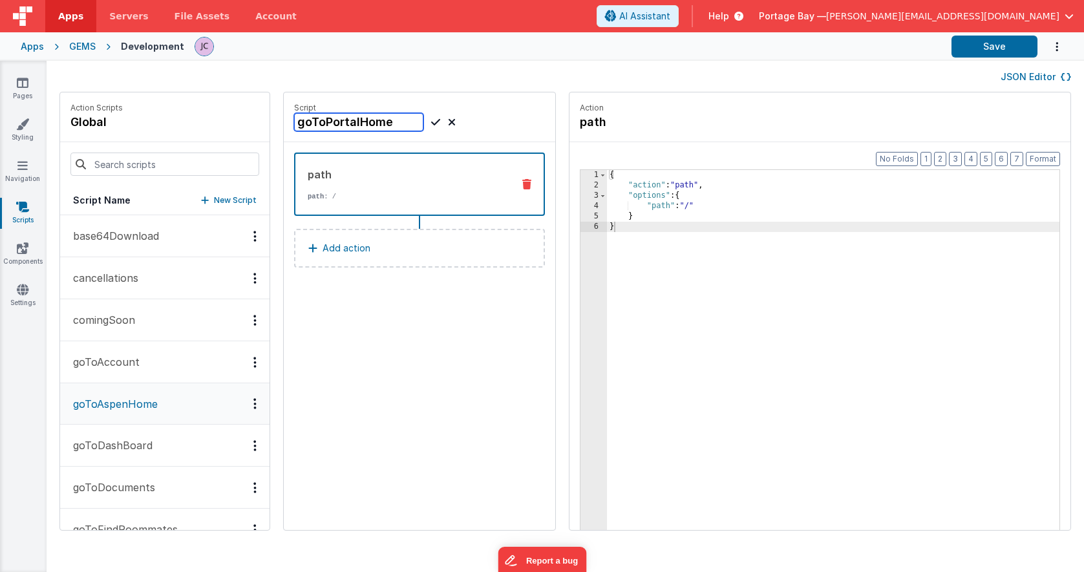
type input "goToPortalHome"
click at [431, 121] on icon at bounding box center [435, 122] width 9 height 16
click at [696, 219] on div "{ "action" : "path" , "options" : { "path" : "/" } }" at bounding box center [850, 380] width 486 height 421
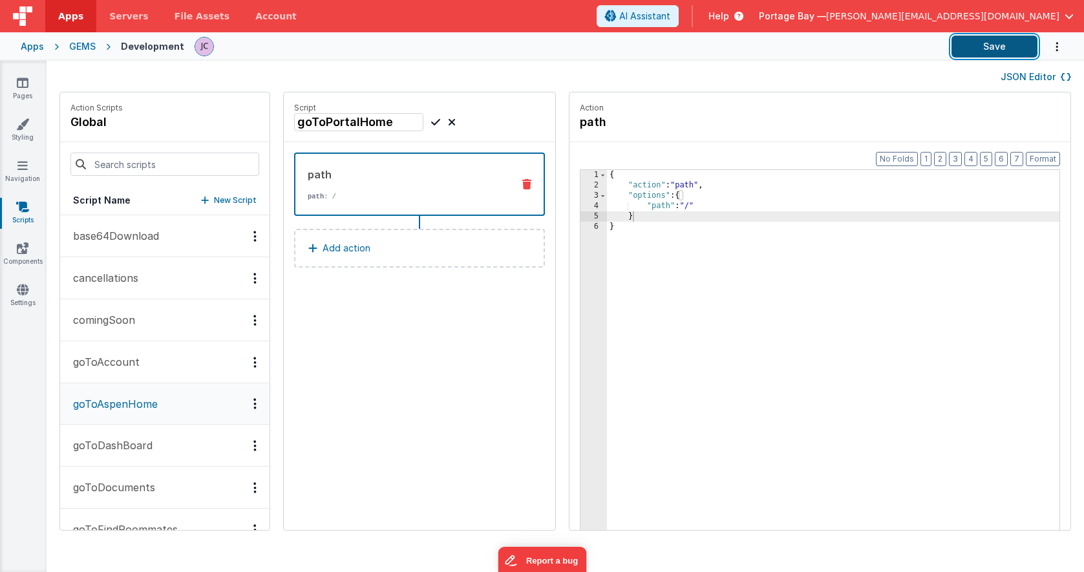
click at [1003, 45] on button "Save" at bounding box center [994, 47] width 86 height 22
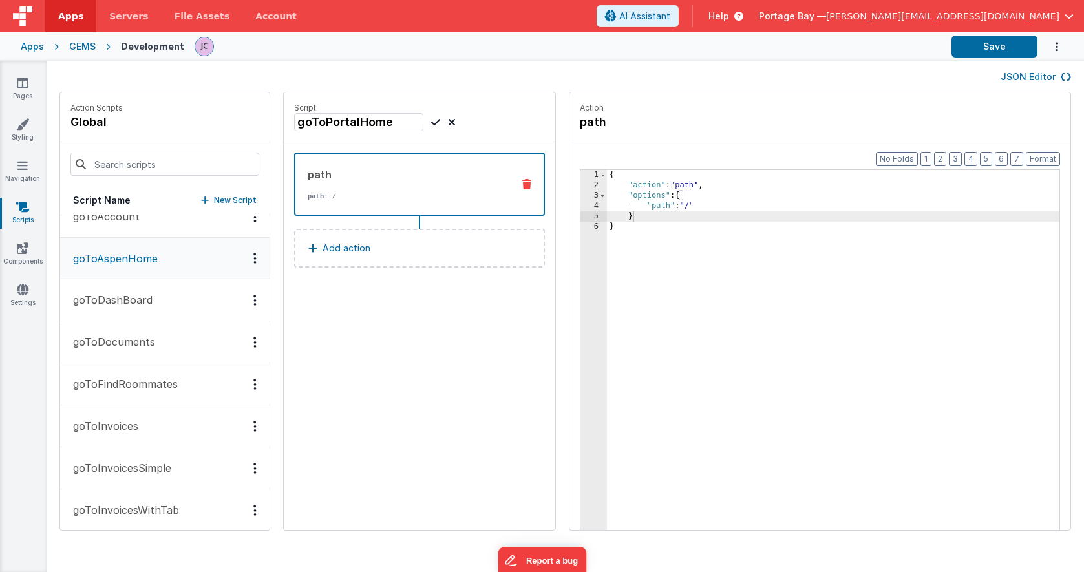
scroll to position [133, 0]
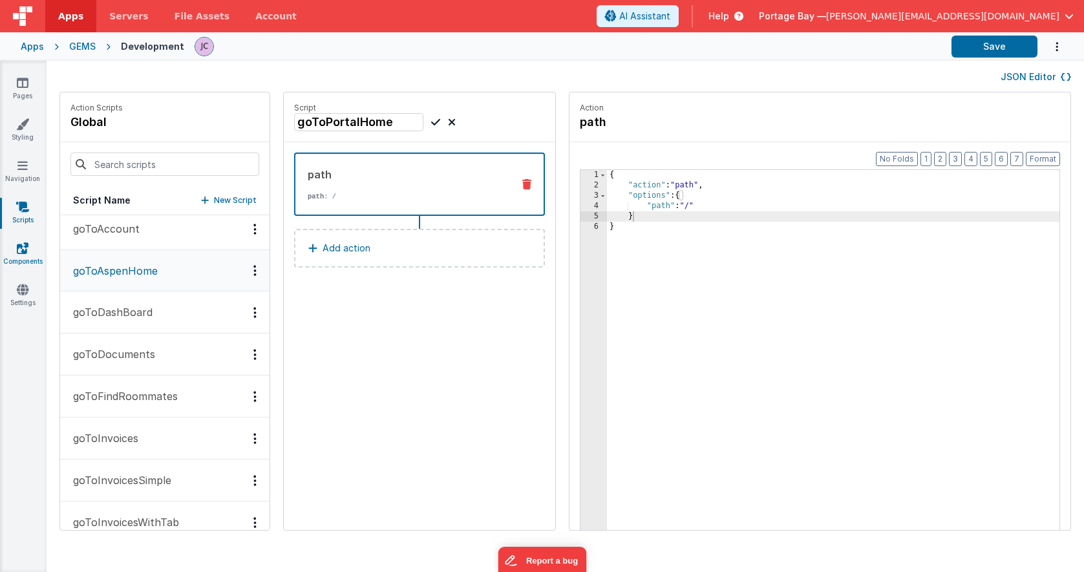
click at [23, 255] on link "Components" at bounding box center [22, 255] width 47 height 26
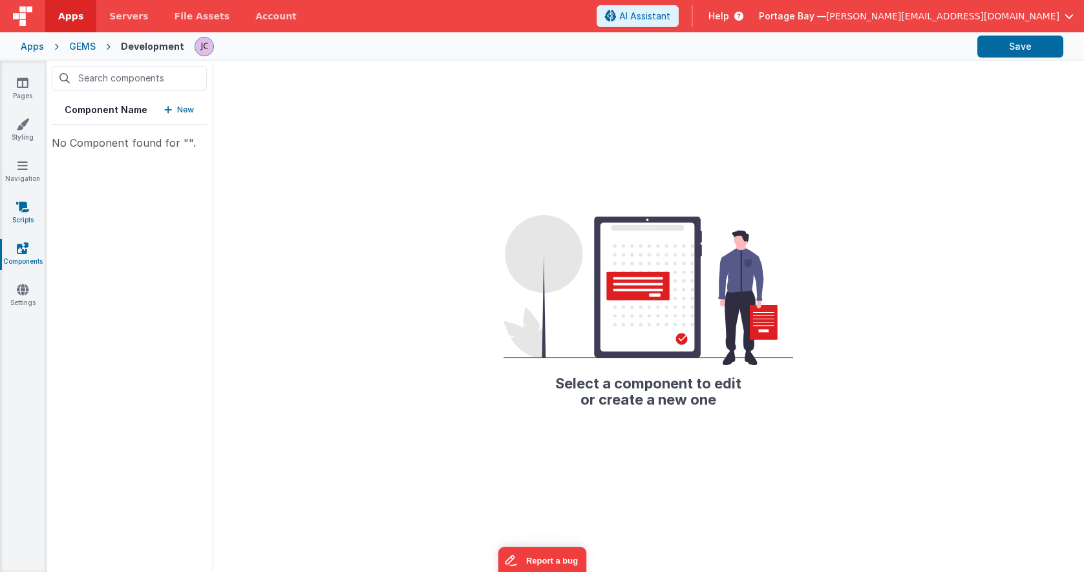
click at [21, 209] on icon at bounding box center [22, 206] width 13 height 13
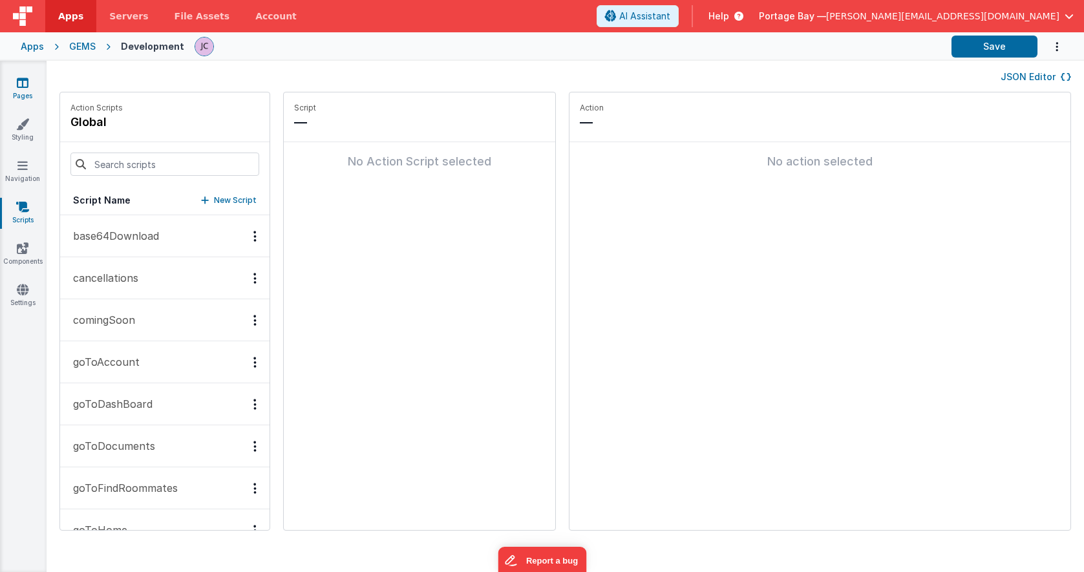
click at [23, 83] on icon at bounding box center [23, 82] width 12 height 13
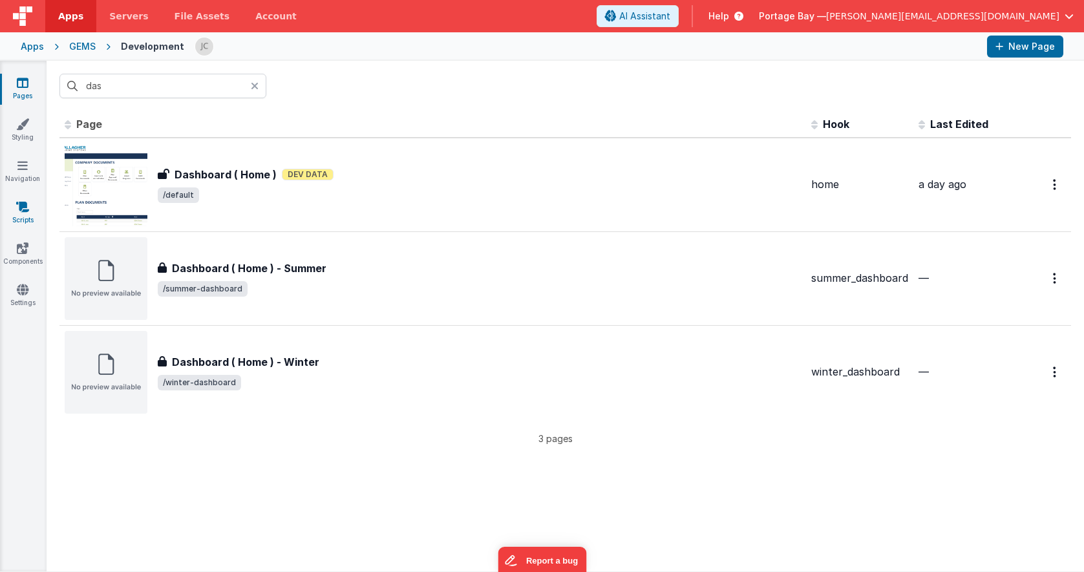
click at [19, 202] on icon at bounding box center [22, 206] width 13 height 13
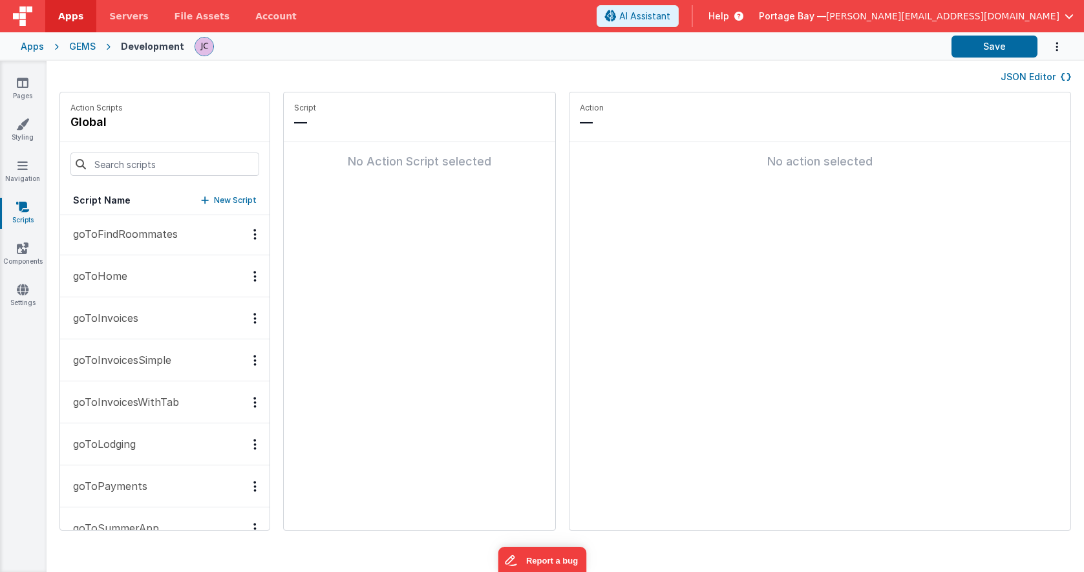
click at [133, 273] on button "goToHome" at bounding box center [164, 276] width 209 height 42
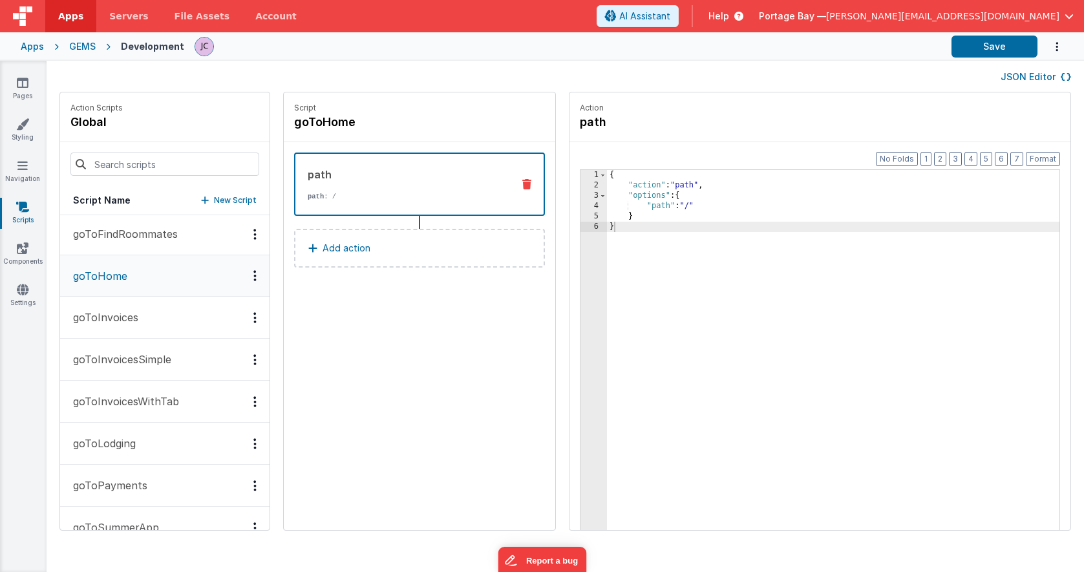
scroll to position [257, 0]
click at [21, 87] on icon at bounding box center [23, 82] width 12 height 13
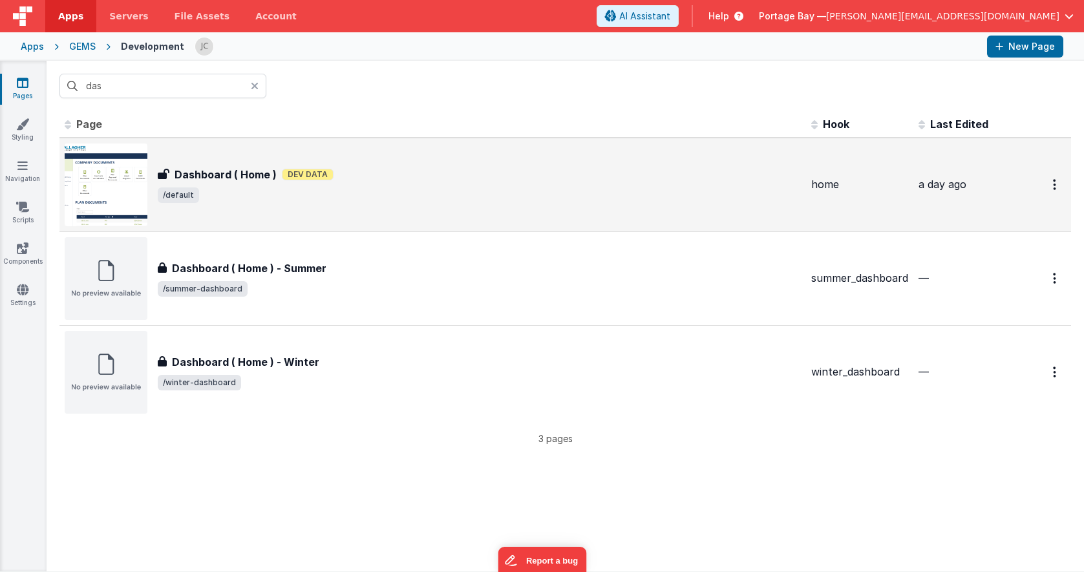
click at [483, 184] on div "Dashboard ( Home ) Dashboard ( Home ) Dev Data /default" at bounding box center [479, 185] width 643 height 36
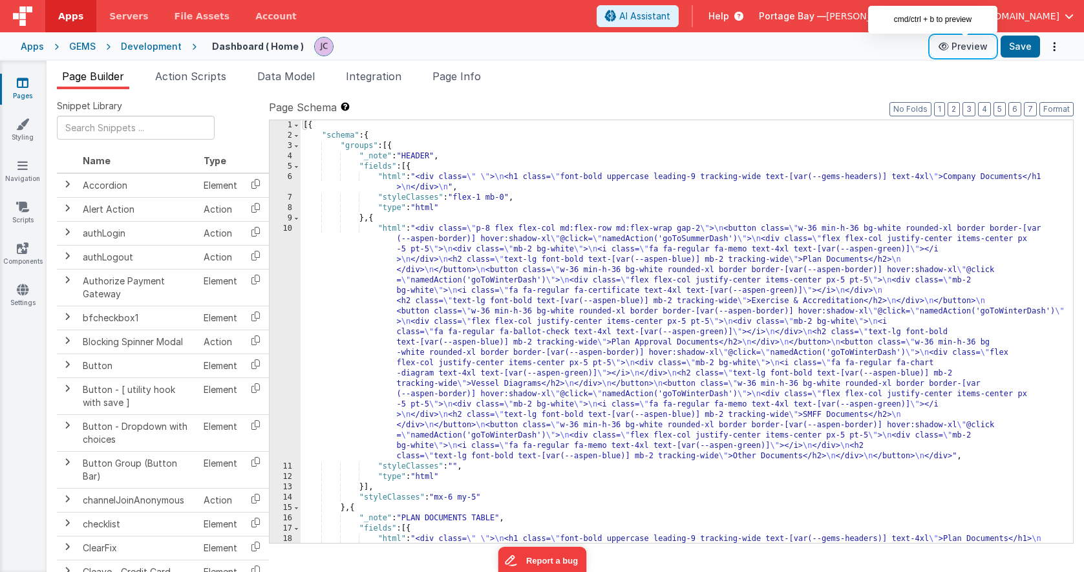
click at [974, 47] on button "Preview" at bounding box center [963, 46] width 65 height 21
